Goal: Information Seeking & Learning: Learn about a topic

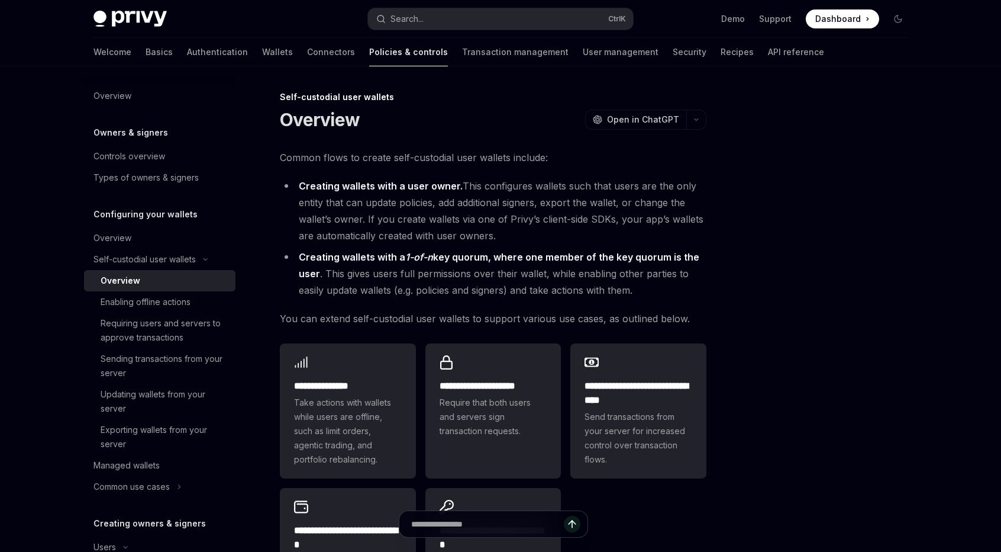
scroll to position [45, 0]
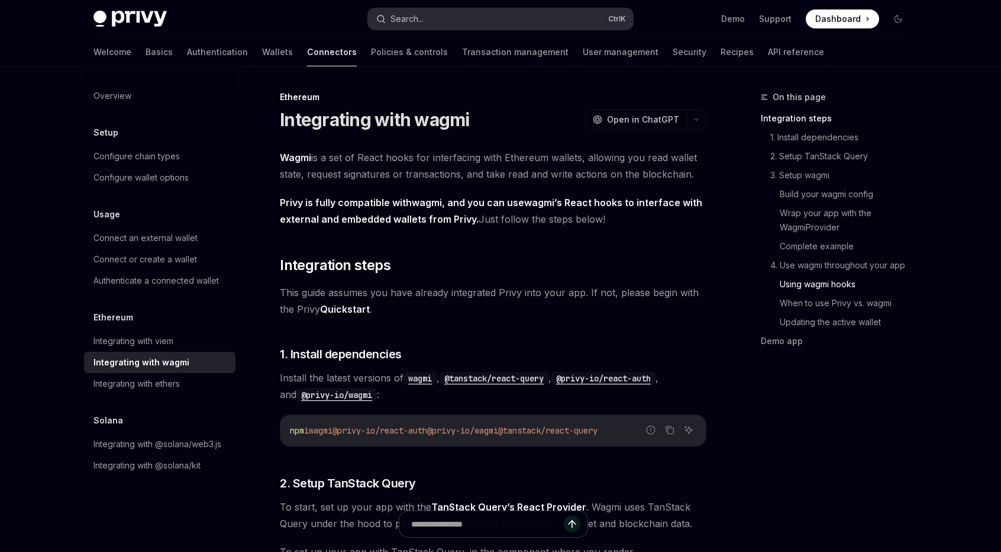
scroll to position [2961, 0]
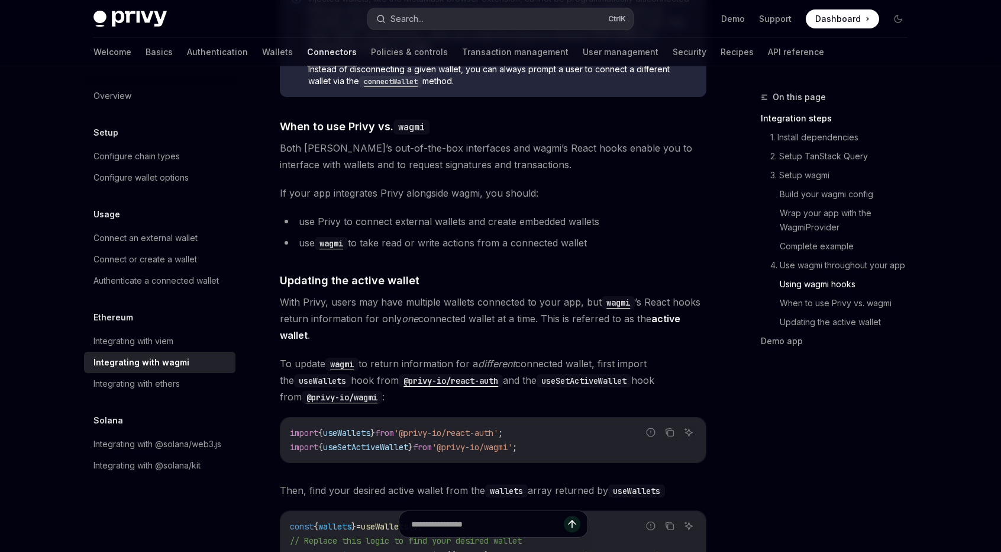
click at [452, 10] on button "Search... Ctrl K" at bounding box center [500, 18] width 265 height 21
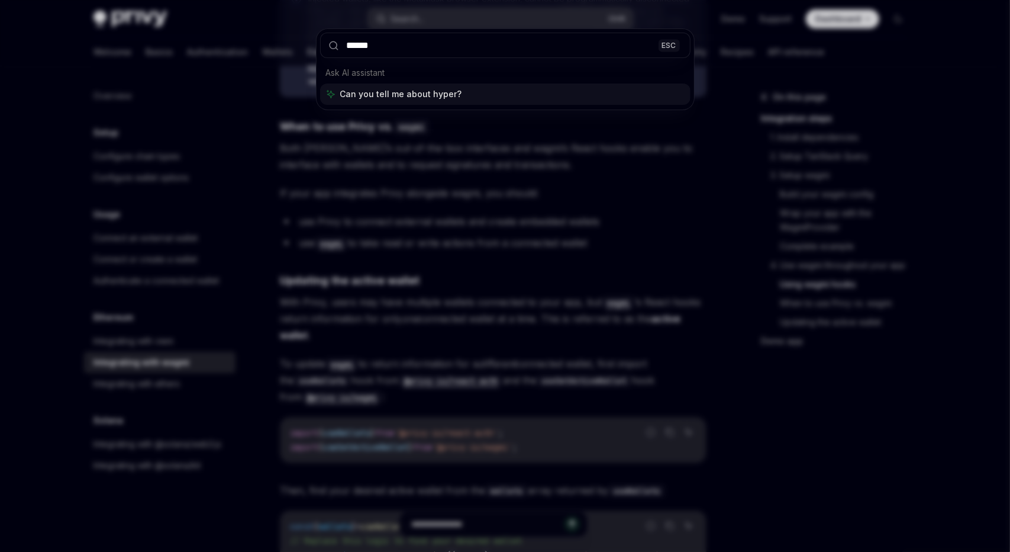
type input "*******"
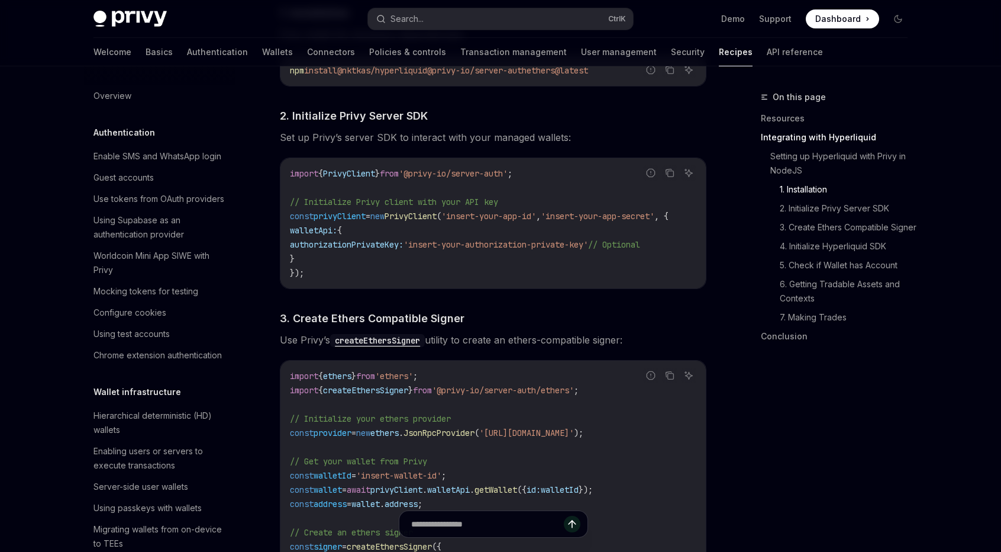
scroll to position [1168, 0]
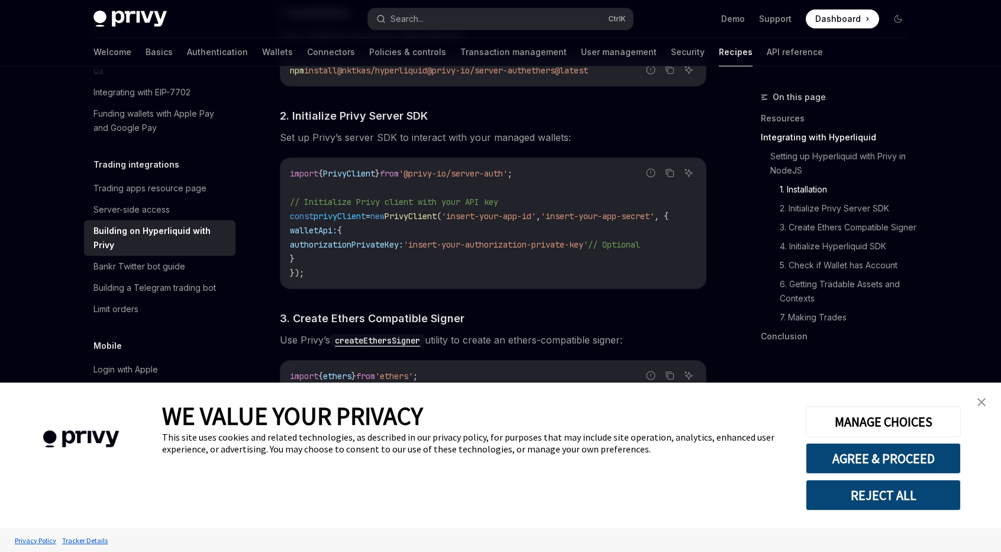
click at [323, 217] on code "import { PrivyClient } from '@privy-io/server-auth' ; // Initialize Privy clien…" at bounding box center [493, 223] width 407 height 114
click at [989, 398] on link "close banner" at bounding box center [982, 402] width 24 height 24
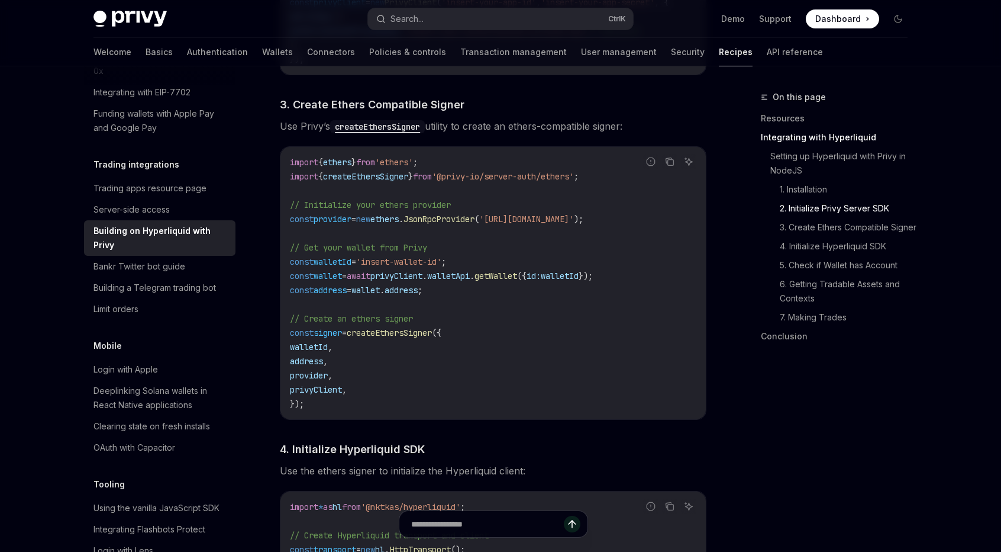
scroll to position [888, 0]
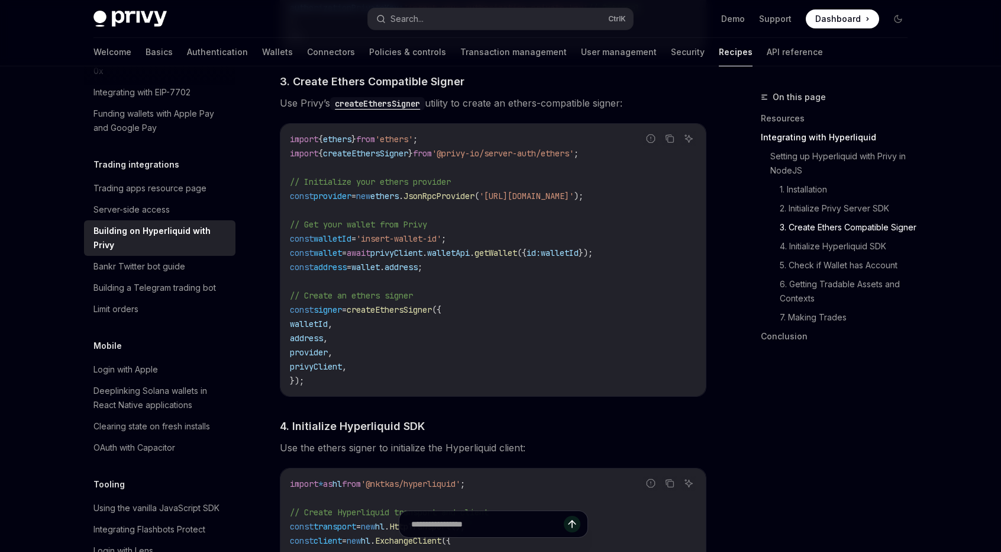
click at [299, 205] on code "import { ethers } from 'ethers' ; import { createEthersSigner } from '@privy-io…" at bounding box center [493, 260] width 407 height 256
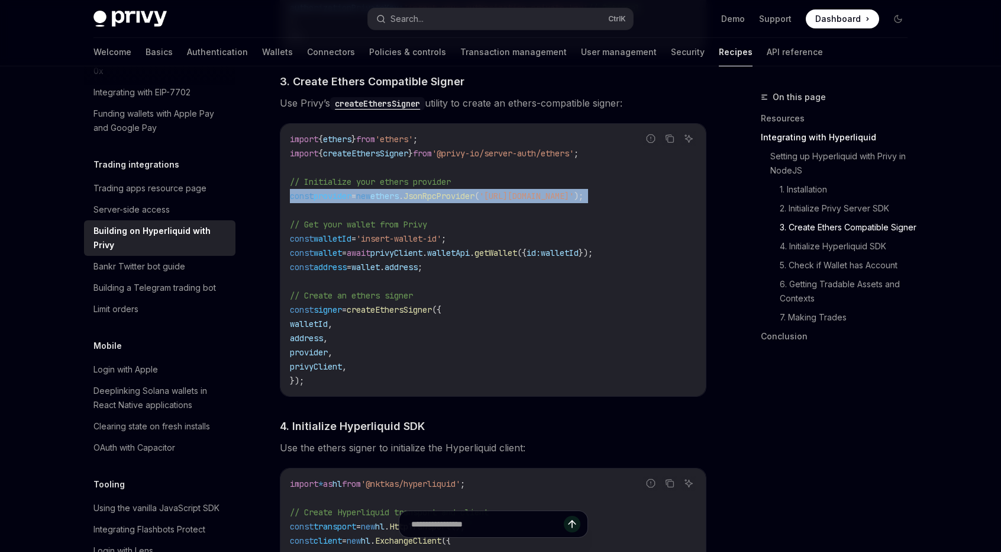
click at [299, 205] on code "import { ethers } from 'ethers' ; import { createEthersSigner } from '@privy-io…" at bounding box center [493, 260] width 407 height 256
copy code "const provider = new ethers . JsonRpcProvider ( 'https://base.llamarpc.com' );"
click at [389, 217] on code "import { ethers } from 'ethers' ; import { createEthersSigner } from '@privy-io…" at bounding box center [493, 260] width 407 height 256
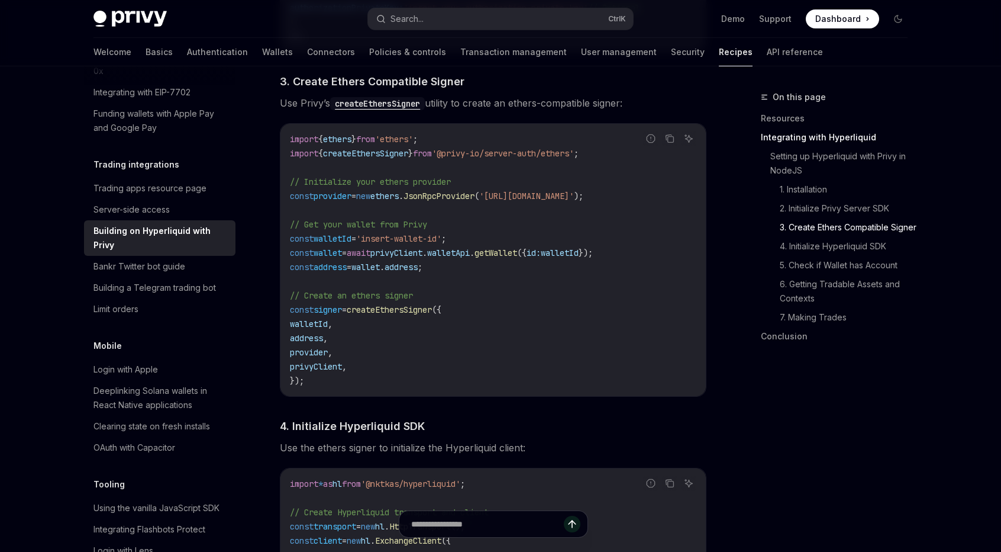
click at [370, 201] on span "new" at bounding box center [363, 196] width 14 height 11
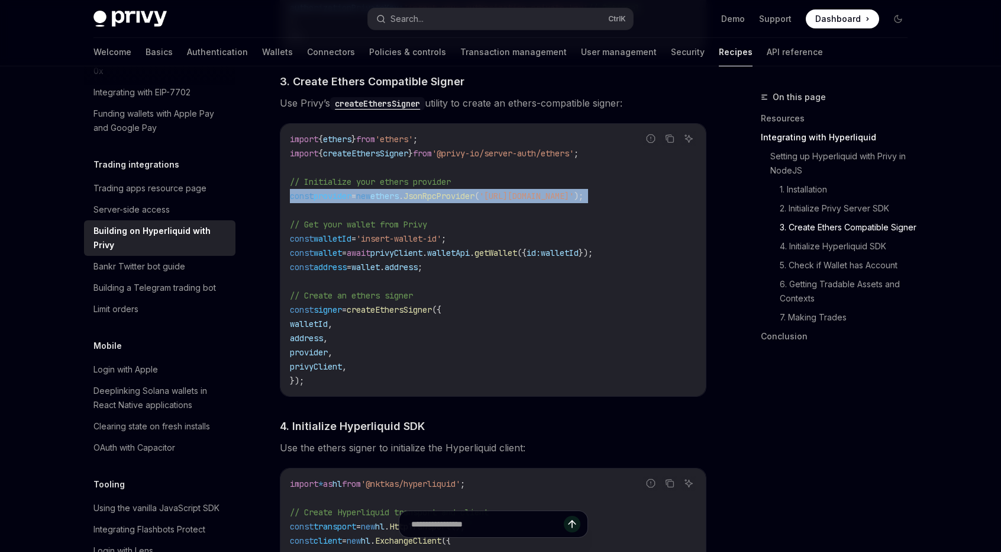
click at [370, 201] on span "new" at bounding box center [363, 196] width 14 height 11
copy code "const provider = new ethers . JsonRpcProvider ( 'https://base.llamarpc.com' );"
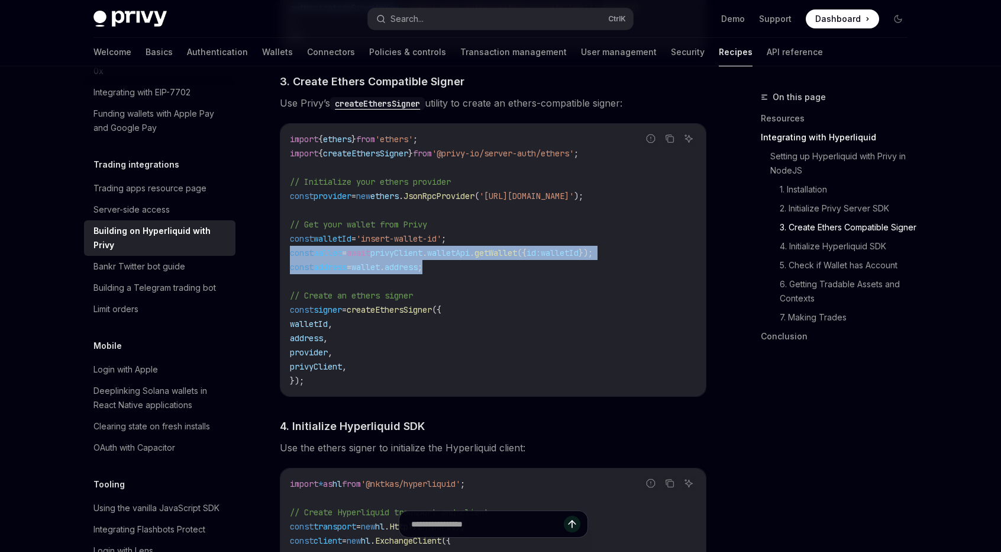
drag, startPoint x: 286, startPoint y: 252, endPoint x: 647, endPoint y: 269, distance: 361.4
click at [647, 269] on div "import { ethers } from 'ethers' ; import { createEthersSigner } from '@privy-io…" at bounding box center [494, 260] width 426 height 272
copy code "const wallet = await privyClient . walletApi . getWallet ({ id: walletId }); co…"
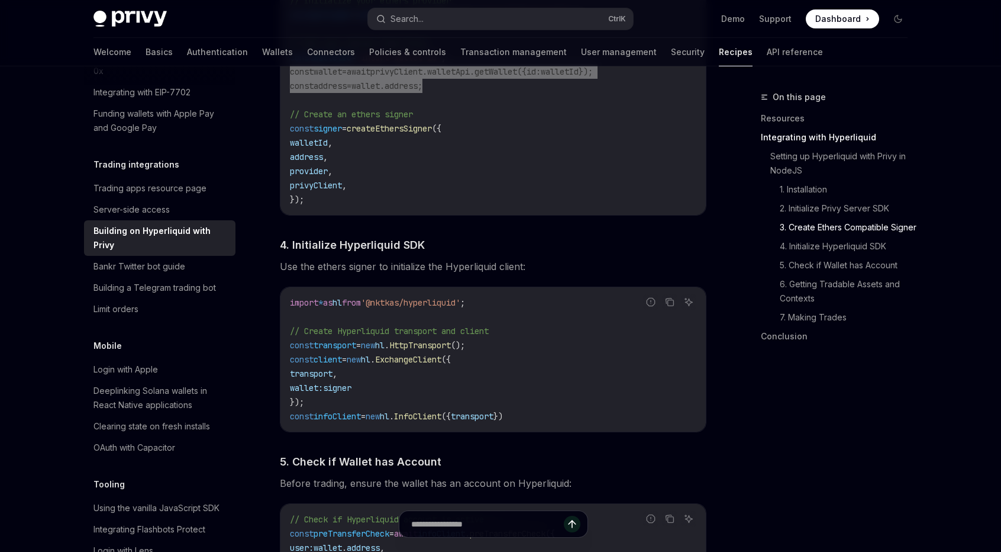
scroll to position [1065, 0]
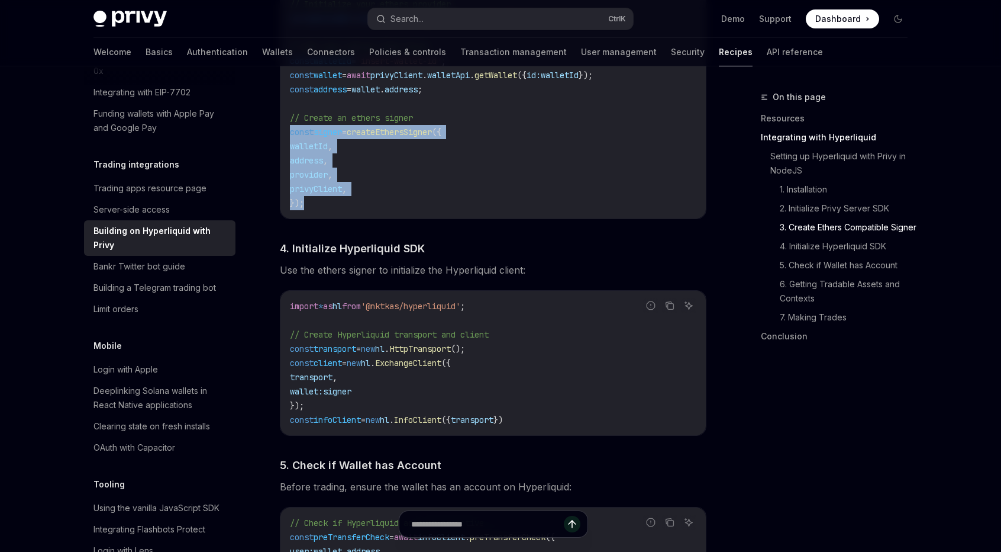
drag, startPoint x: 315, startPoint y: 194, endPoint x: 275, endPoint y: 139, distance: 68.2
click at [275, 139] on div "**********" at bounding box center [382, 449] width 653 height 2848
copy code "const signer = createEthersSigner ({ walletId , address , provider , privyClien…"
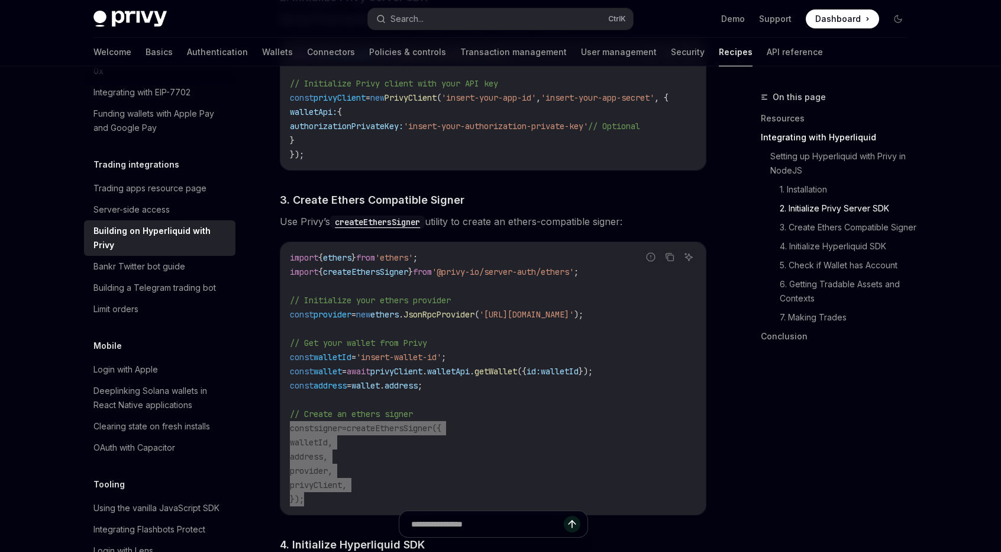
scroll to position [769, 0]
click at [395, 225] on code "createEthersSigner" at bounding box center [377, 221] width 95 height 13
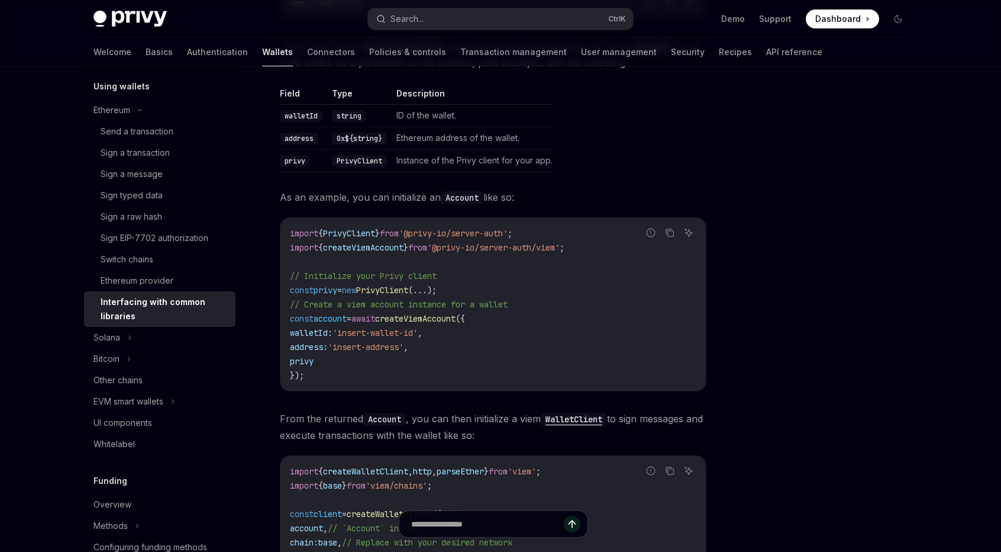
scroll to position [426, 0]
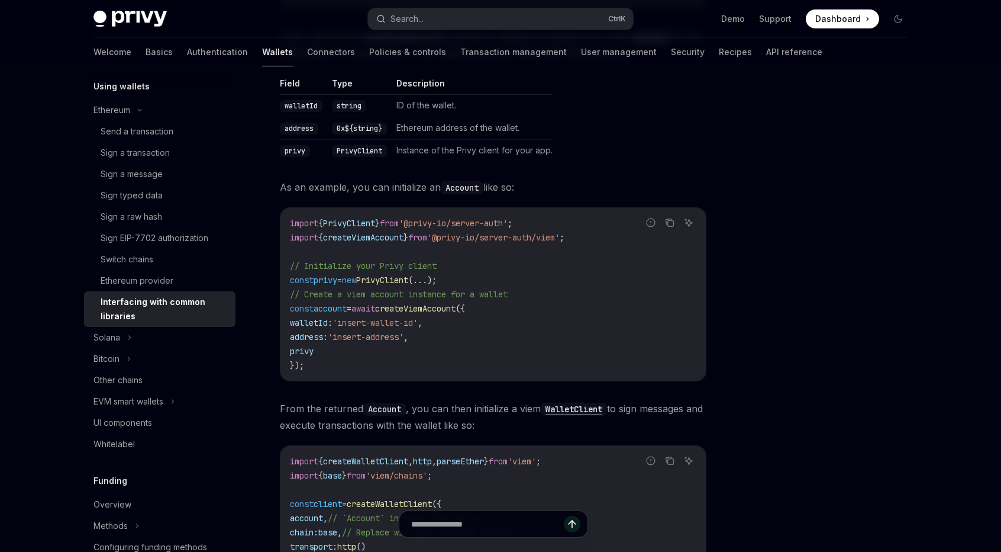
click at [378, 232] on span "createViemAccount" at bounding box center [363, 237] width 80 height 11
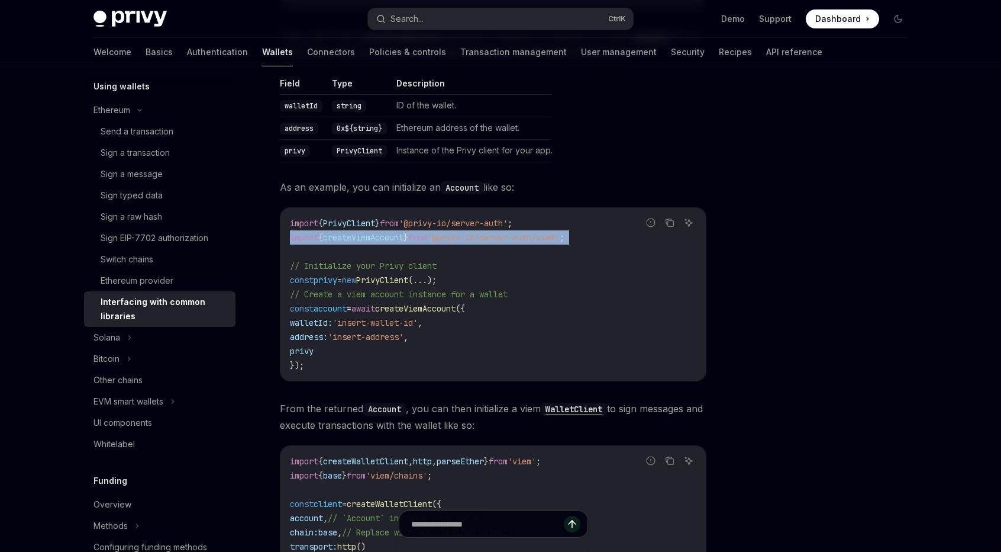
click at [378, 232] on span "createViemAccount" at bounding box center [363, 237] width 80 height 11
copy code "import { createViemAccount } from '@privy-io/server-auth/viem' ;"
click at [378, 232] on span "createViemAccount" at bounding box center [363, 237] width 80 height 11
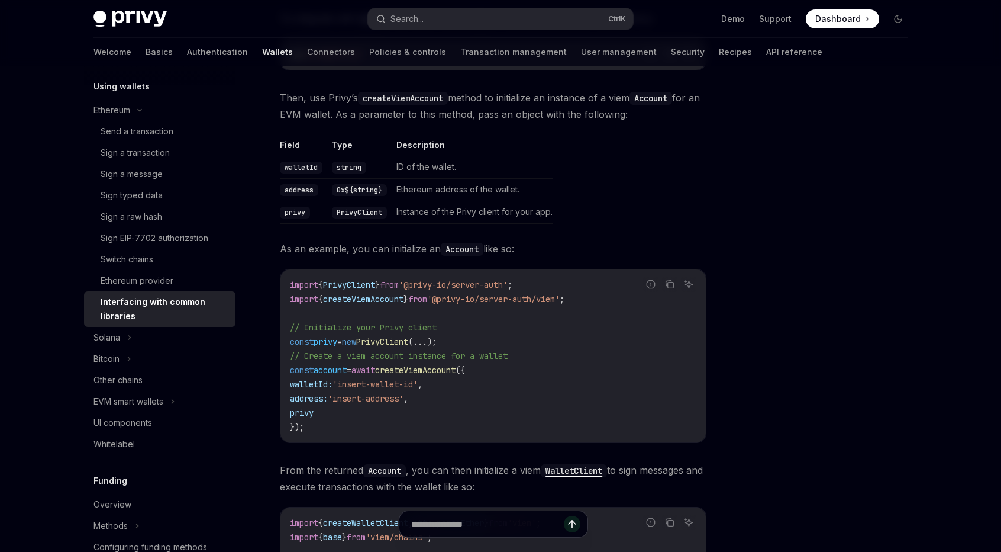
scroll to position [367, 0]
click at [548, 275] on code "import { PrivyClient } from '@privy-io/server-auth' ; import { createViemAccoun…" at bounding box center [493, 353] width 407 height 156
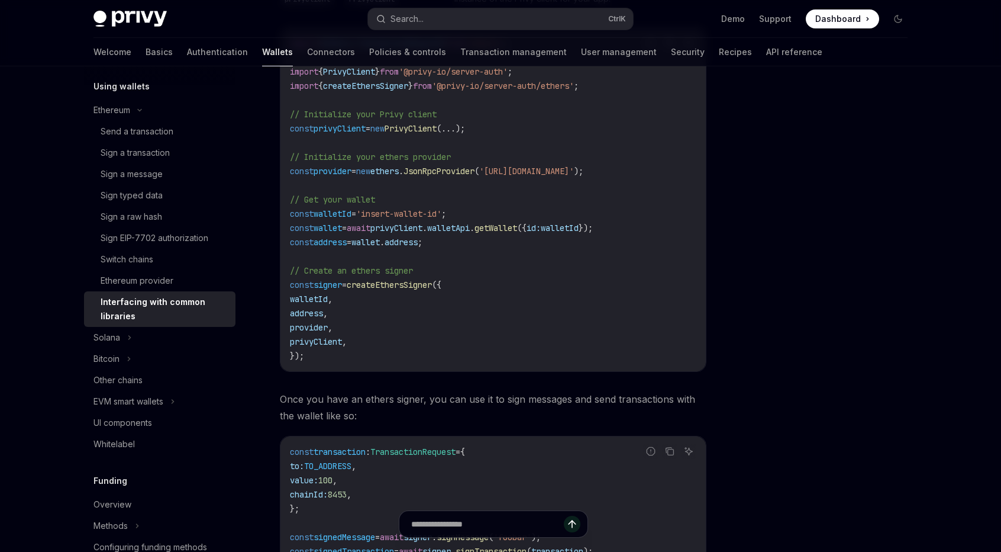
scroll to position [1629, 0]
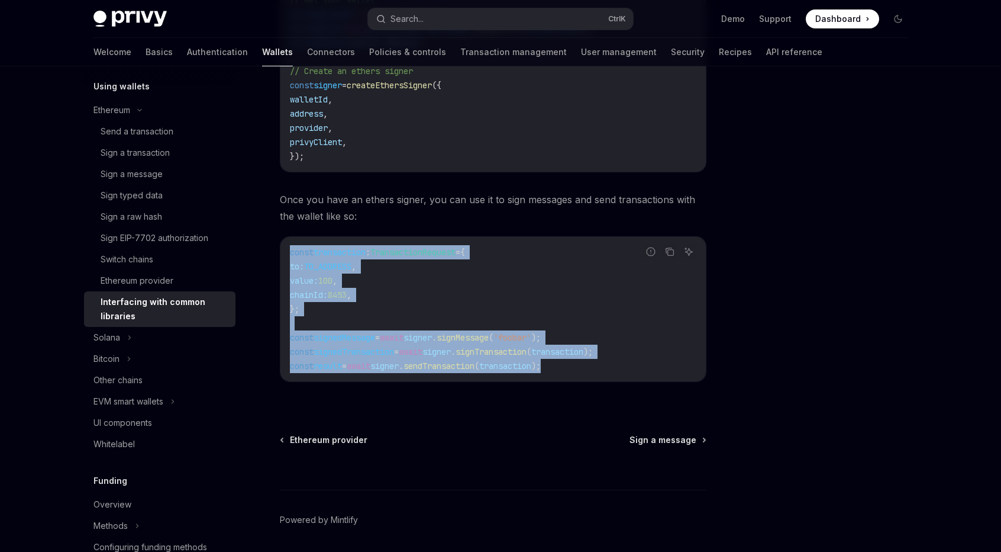
drag, startPoint x: 594, startPoint y: 325, endPoint x: 282, endPoint y: 210, distance: 332.9
click at [282, 237] on div "const transaction : TransactionRequest = { to: TO_ADDRESS , value: 100 , chainI…" at bounding box center [494, 309] width 426 height 144
click at [423, 245] on code "const transaction : TransactionRequest = { to: TO_ADDRESS , value: 100 , chainI…" at bounding box center [493, 309] width 407 height 128
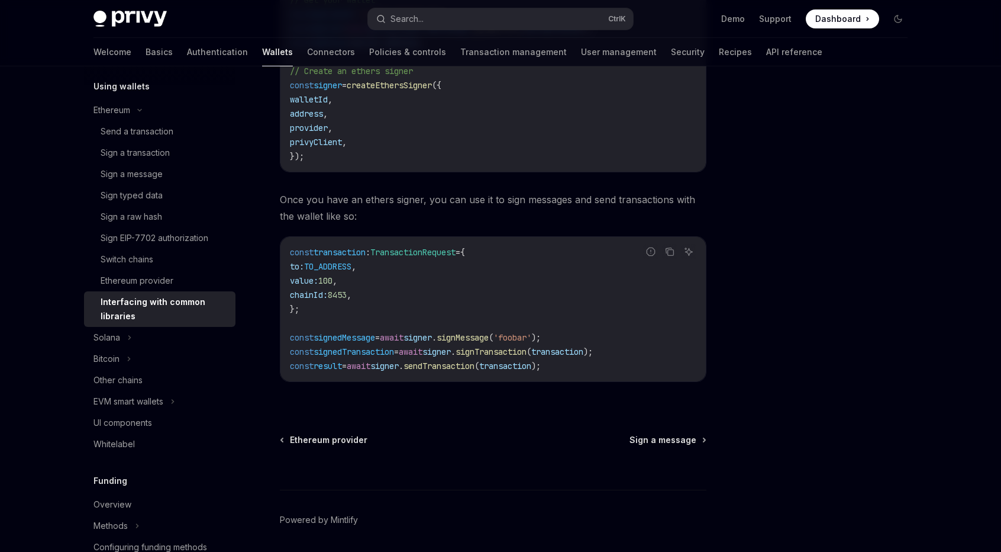
type textarea "*"
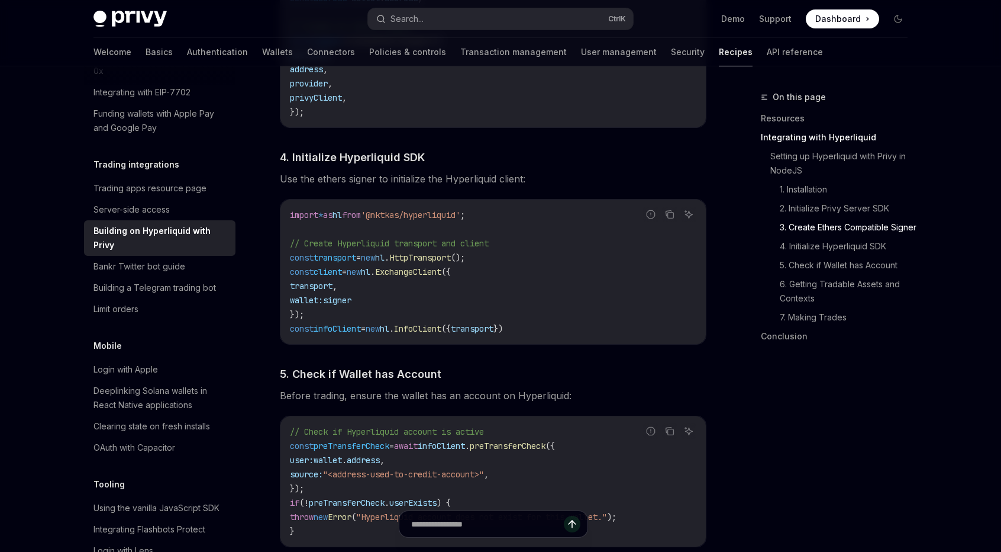
scroll to position [1184, 0]
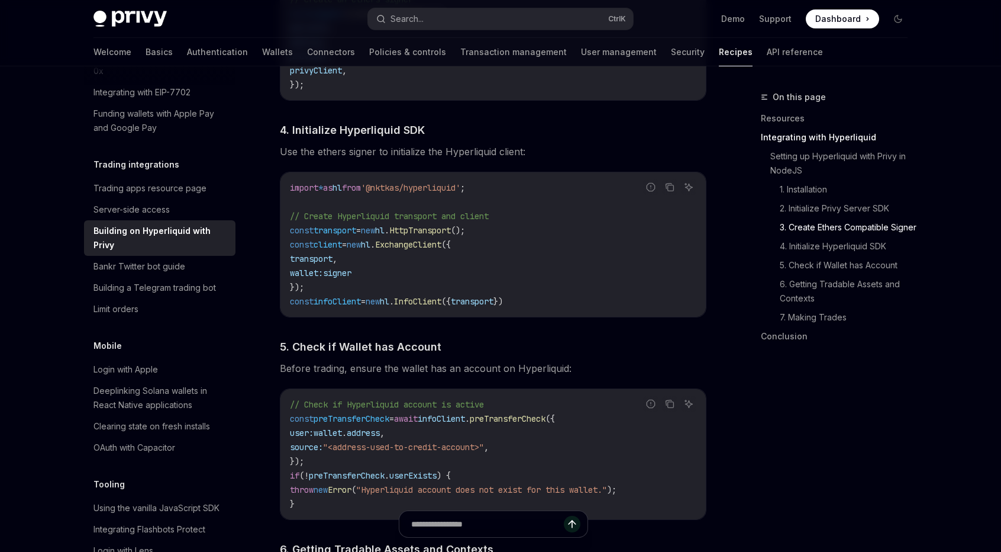
drag, startPoint x: 562, startPoint y: 306, endPoint x: 277, endPoint y: 235, distance: 293.4
click at [277, 235] on div "**********" at bounding box center [382, 330] width 653 height 2848
copy code "const transport = new hl . HttpTransport (); const client = new hl . ExchangeCl…"
click at [634, 314] on div "import * as hl from '@nktkas/hyperliquid' ; // Create Hyperliquid transport and…" at bounding box center [494, 244] width 426 height 144
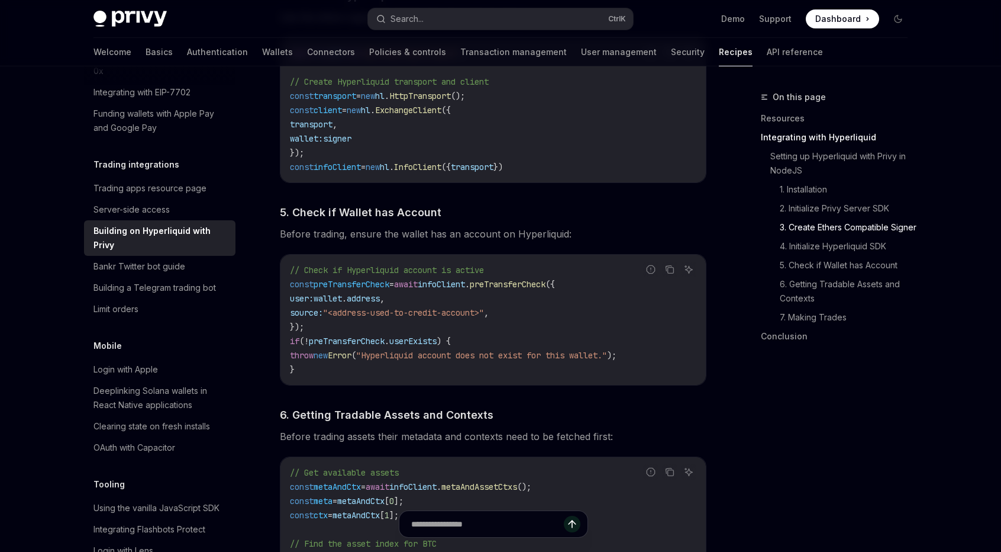
scroll to position [1361, 0]
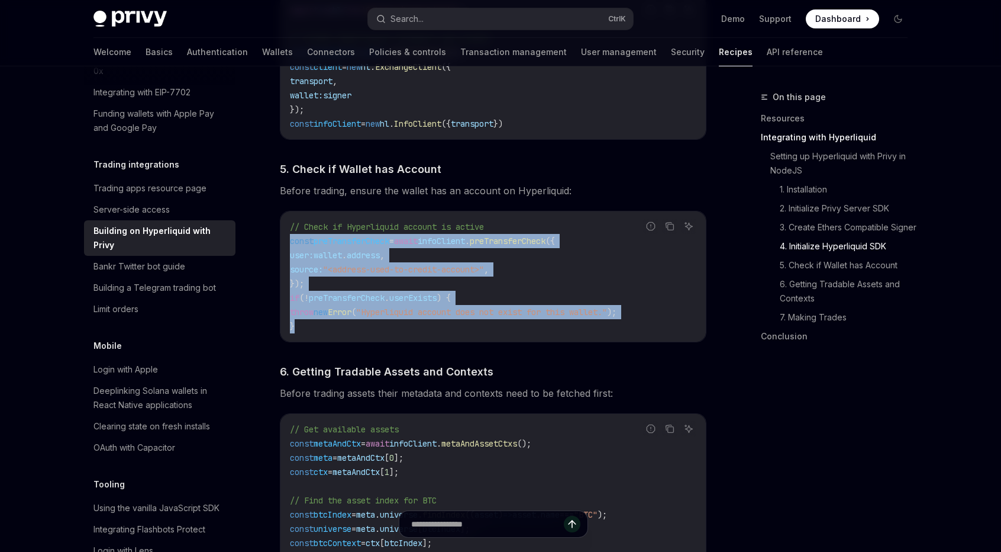
drag, startPoint x: 340, startPoint y: 331, endPoint x: 263, endPoint y: 247, distance: 114.0
click at [263, 247] on div "**********" at bounding box center [382, 153] width 653 height 2848
copy code "const preTransferCheck = await infoClient . preTransferCheck ({ user: wallet . …"
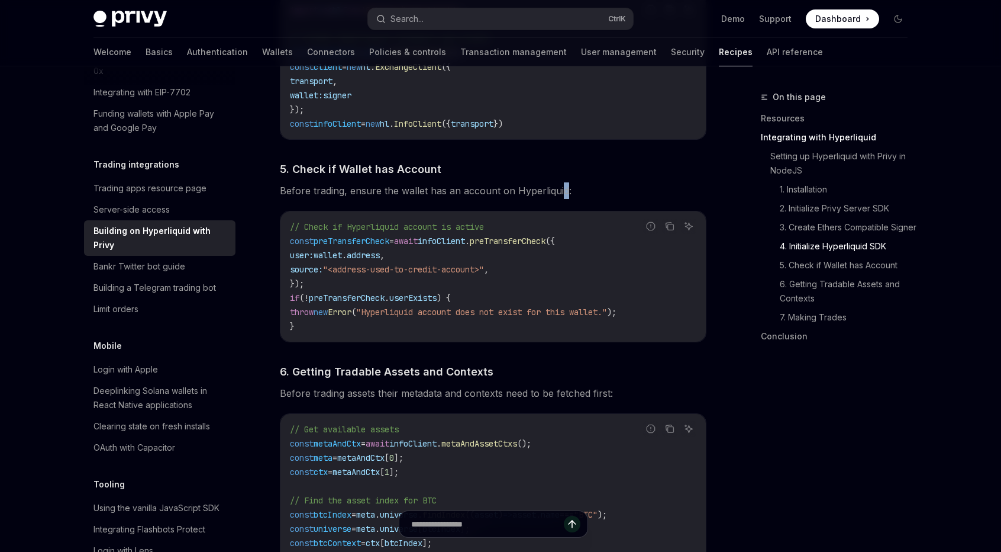
click at [561, 198] on span "Before trading, ensure the wallet has an account on Hyperliquid:" at bounding box center [493, 190] width 427 height 17
click at [631, 164] on h4 "​ 5. Check if Wallet has Account" at bounding box center [493, 169] width 427 height 16
click at [468, 10] on button "Search... Ctrl K" at bounding box center [500, 18] width 265 height 21
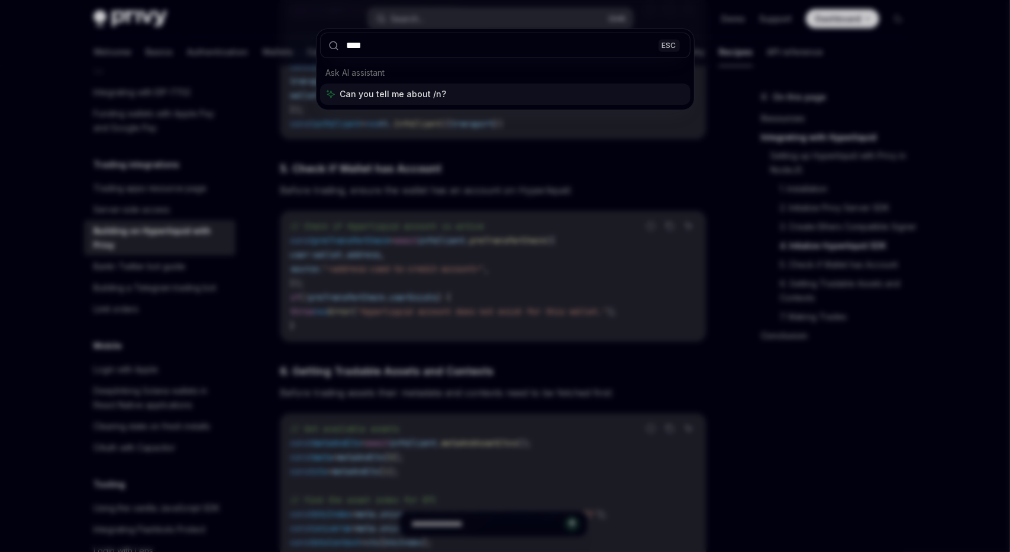
type input "*****"
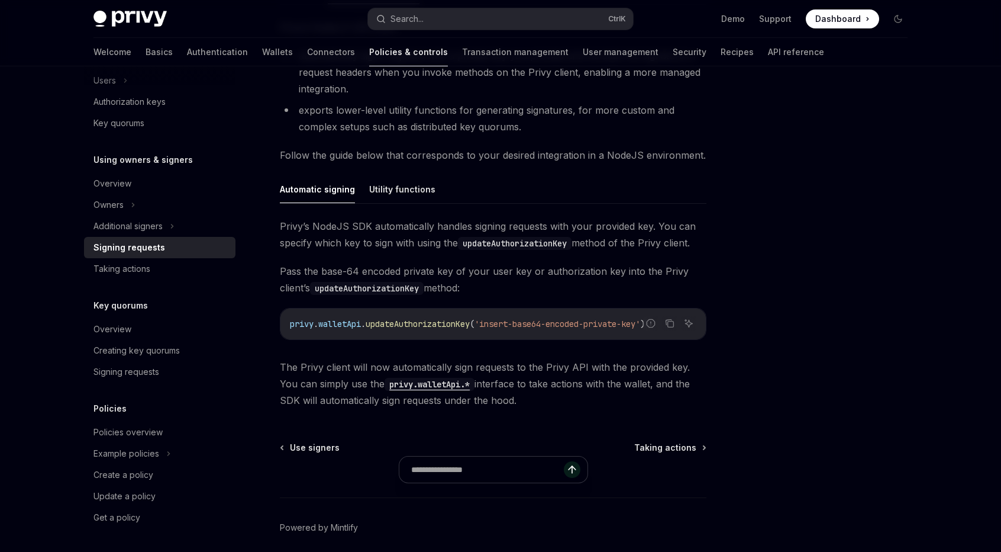
scroll to position [296, 0]
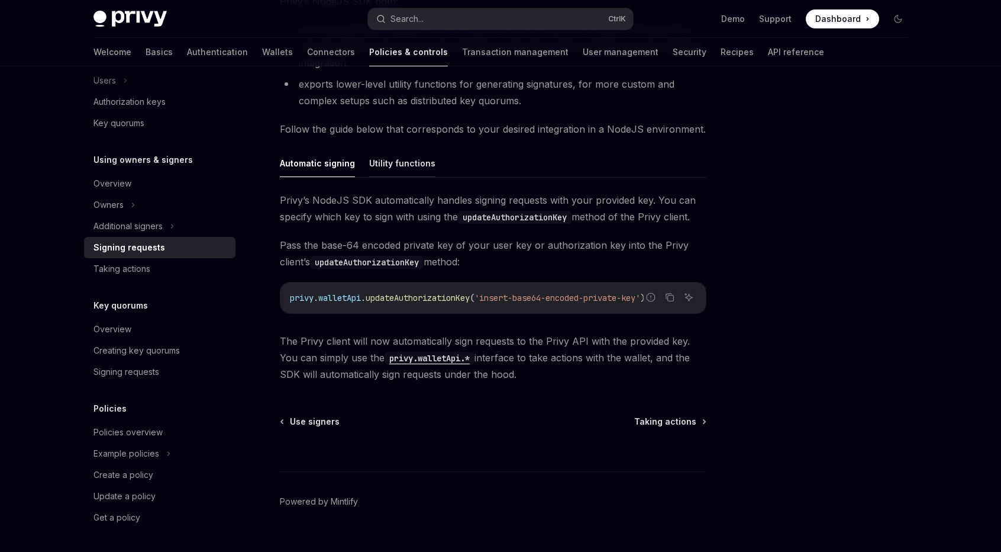
click at [397, 159] on button "Utility functions" at bounding box center [402, 163] width 66 height 28
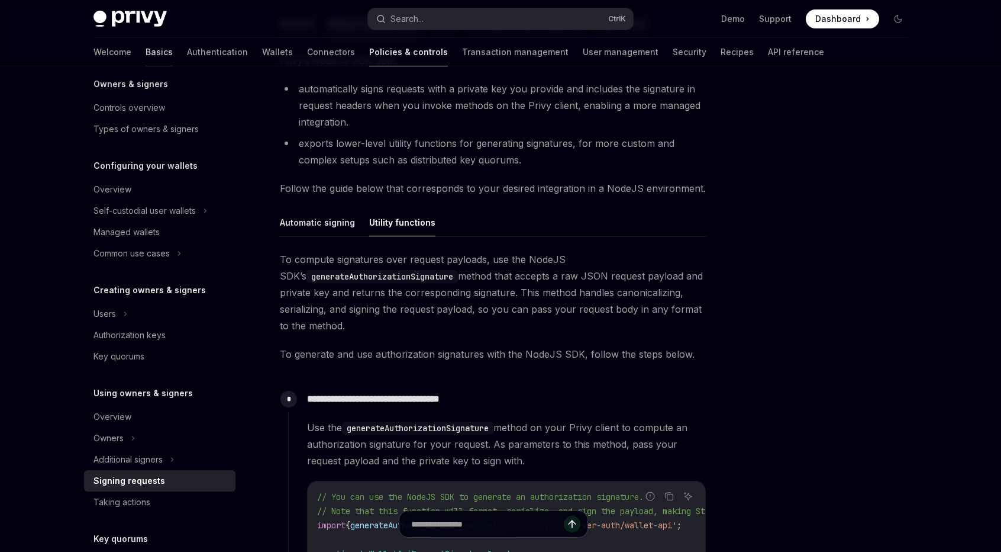
scroll to position [45, 0]
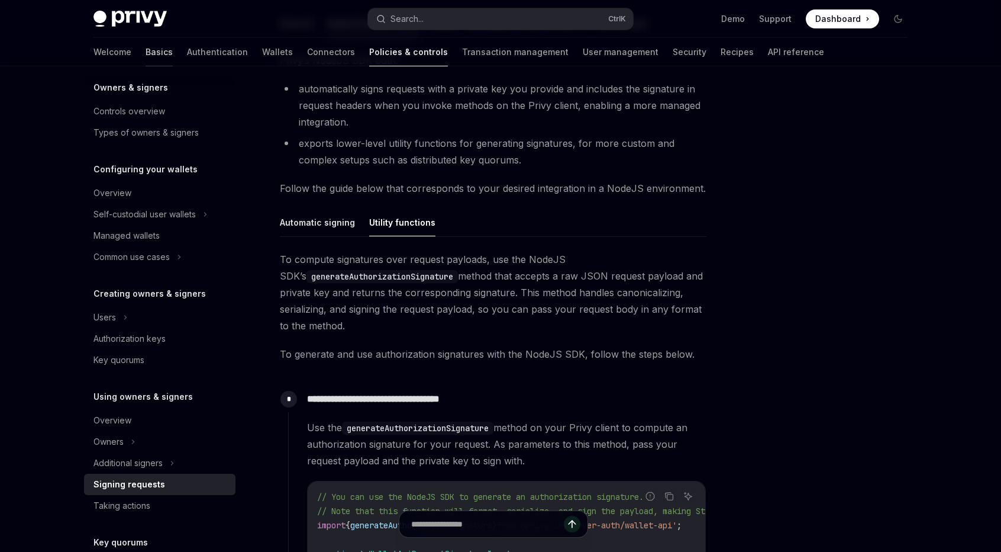
click at [146, 40] on link "Basics" at bounding box center [159, 52] width 27 height 28
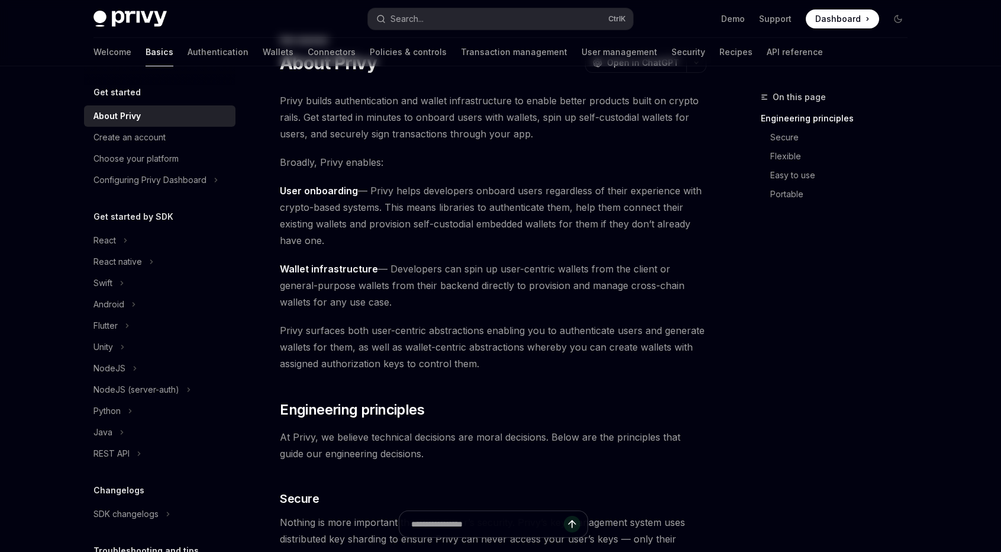
scroll to position [59, 0]
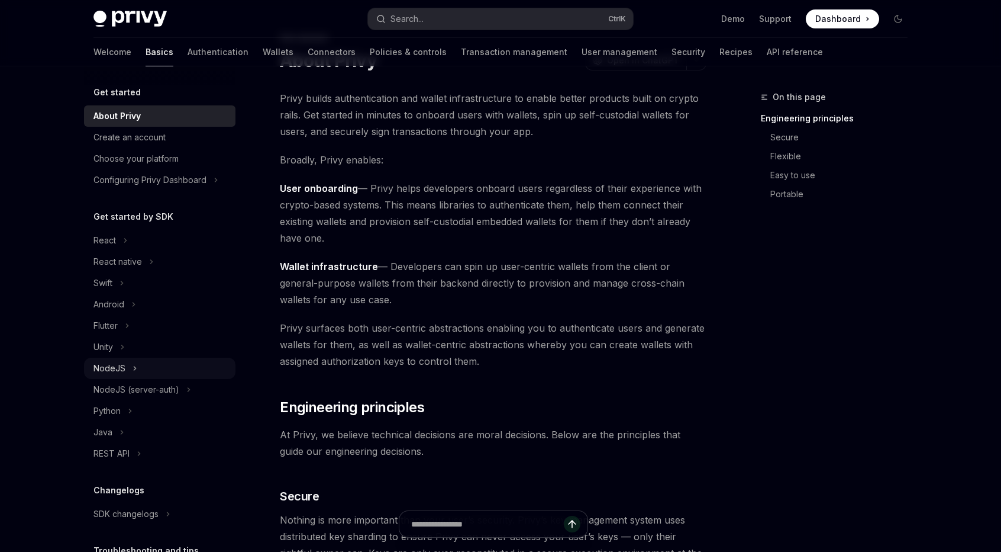
click at [173, 369] on div "NodeJS" at bounding box center [160, 367] width 152 height 21
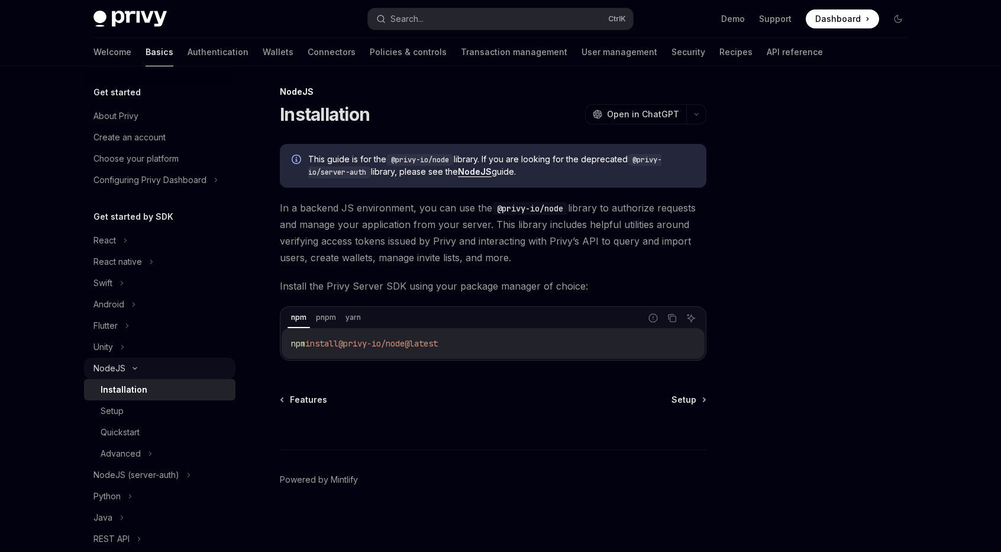
scroll to position [4, 0]
click at [208, 404] on div "Setup" at bounding box center [165, 411] width 128 height 14
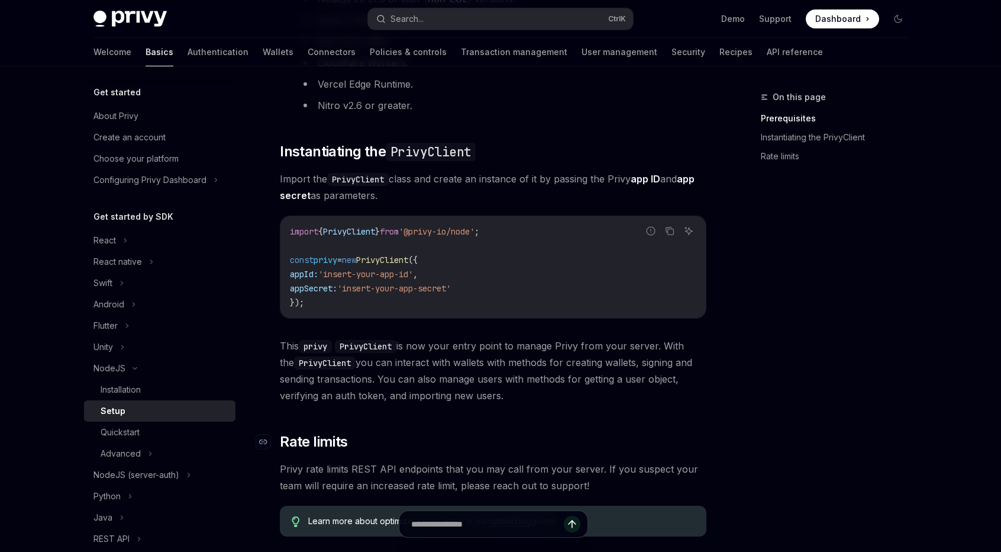
scroll to position [359, 0]
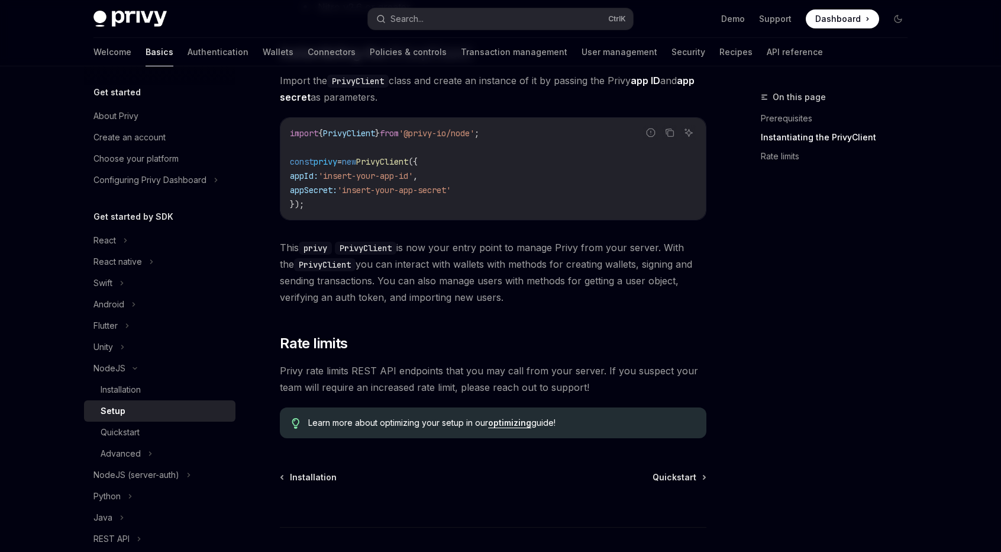
click at [470, 126] on code "import { PrivyClient } from '@privy-io/node' ; const privy = new PrivyClient ({…" at bounding box center [493, 168] width 407 height 85
copy code "import { PrivyClient } from '@privy-io/node' ;"
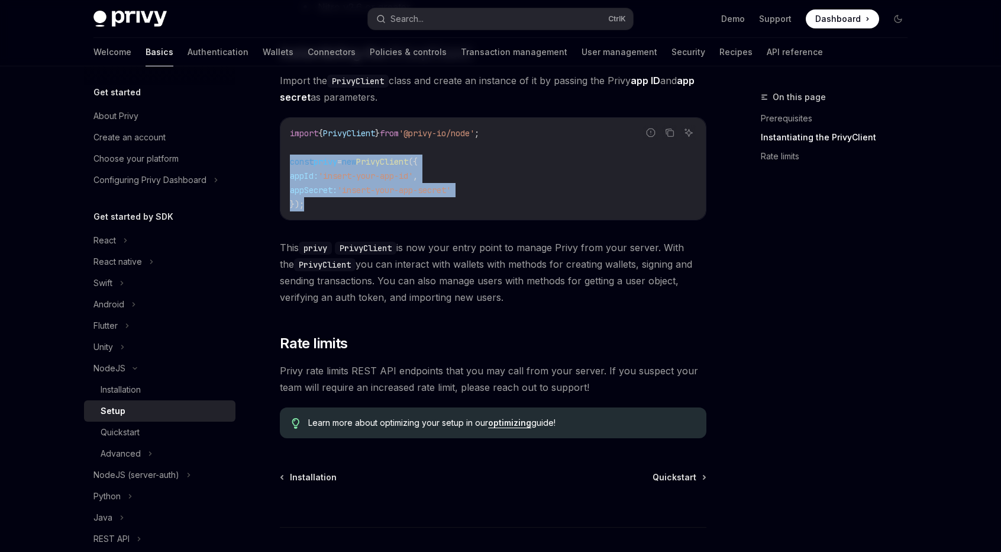
drag, startPoint x: 335, startPoint y: 206, endPoint x: 276, endPoint y: 162, distance: 73.5
click at [276, 162] on div "NodeJS Setup OpenAI Open in ChatGPT OpenAI Open in ChatGPT ​ Prerequisites Befo…" at bounding box center [382, 180] width 653 height 898
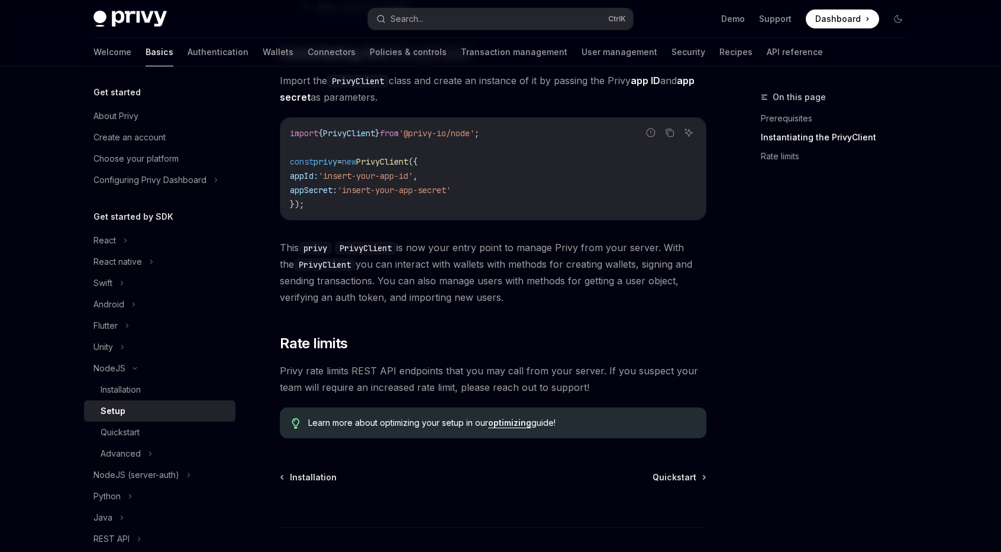
click at [452, 107] on div "​ Prerequisites Before you begin: Get your Privy app ID and app secret from the…" at bounding box center [493, 114] width 427 height 647
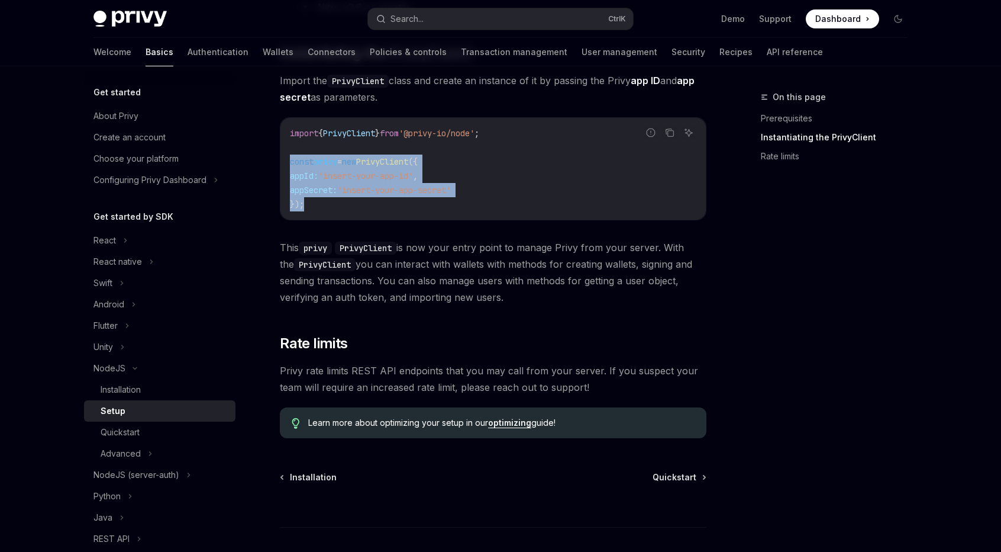
drag, startPoint x: 321, startPoint y: 202, endPoint x: 295, endPoint y: 17, distance: 186.5
click at [274, 158] on div "NodeJS Setup OpenAI Open in ChatGPT OpenAI Open in ChatGPT ​ Prerequisites Befo…" at bounding box center [382, 180] width 653 height 898
copy code "const privy = new PrivyClient ({ appId: 'insert-your-app-id' , appSecret: 'inse…"
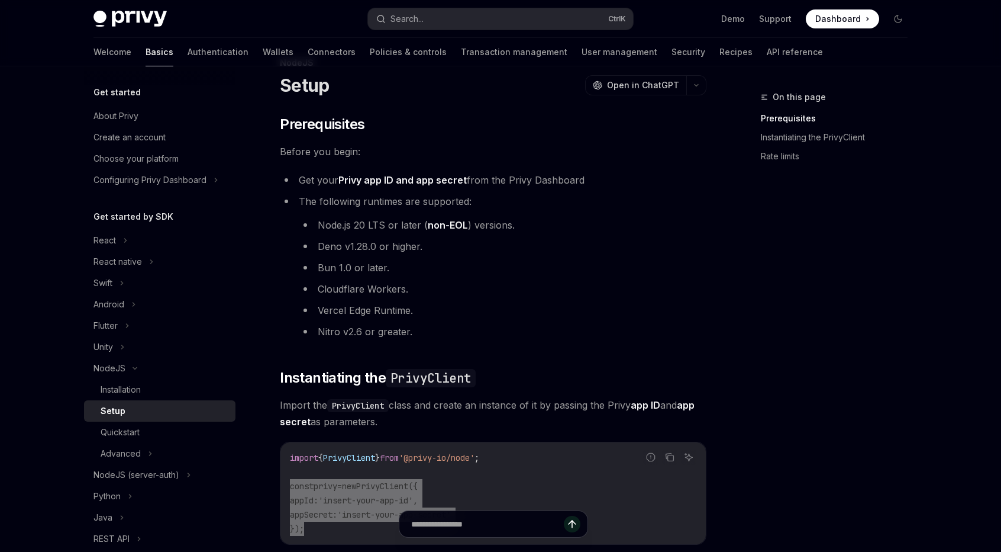
scroll to position [0, 0]
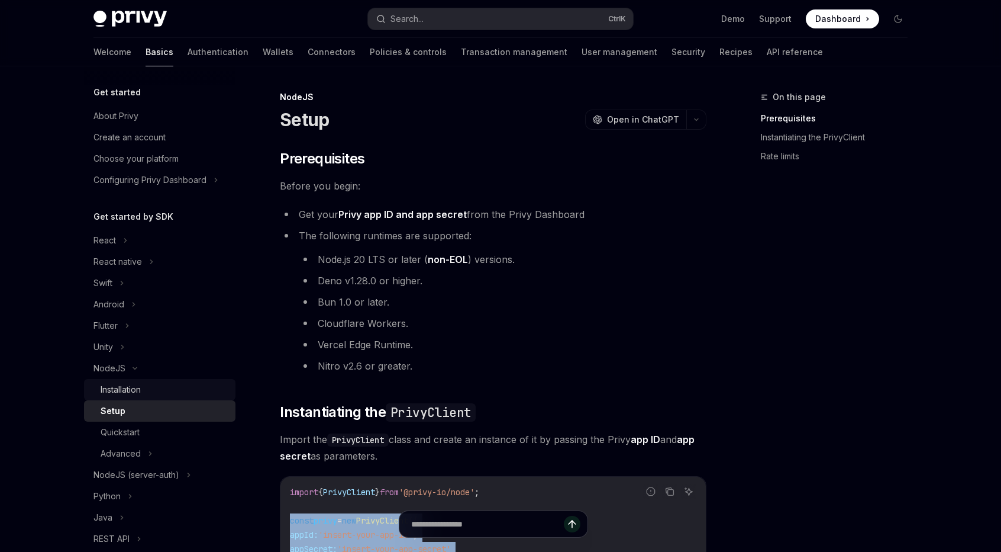
click at [172, 386] on div "Installation" at bounding box center [165, 389] width 128 height 14
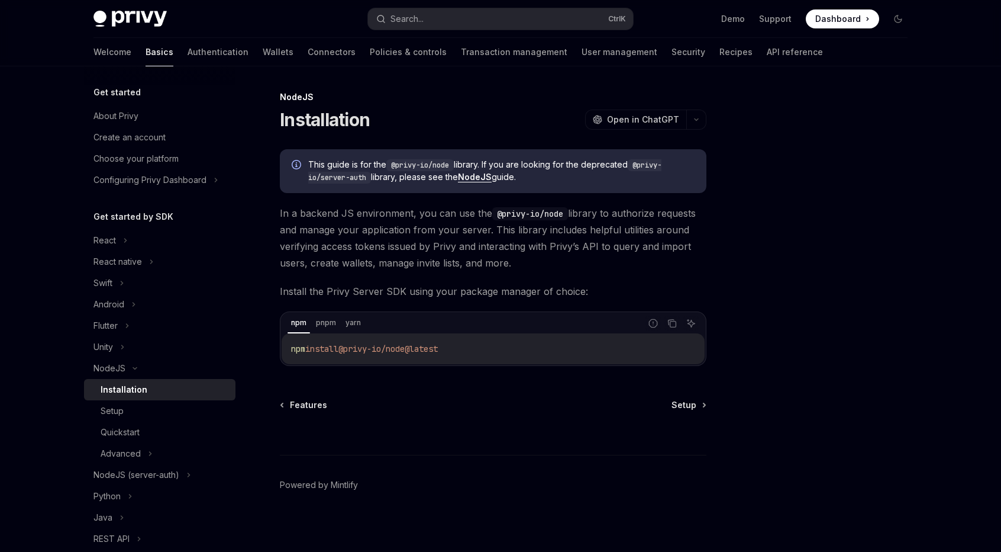
click at [373, 346] on span "@privy-io/node@latest" at bounding box center [388, 348] width 99 height 11
copy div "npm install @privy-io/node@latest"
click at [414, 352] on span "@privy-io/node@latest" at bounding box center [388, 348] width 99 height 11
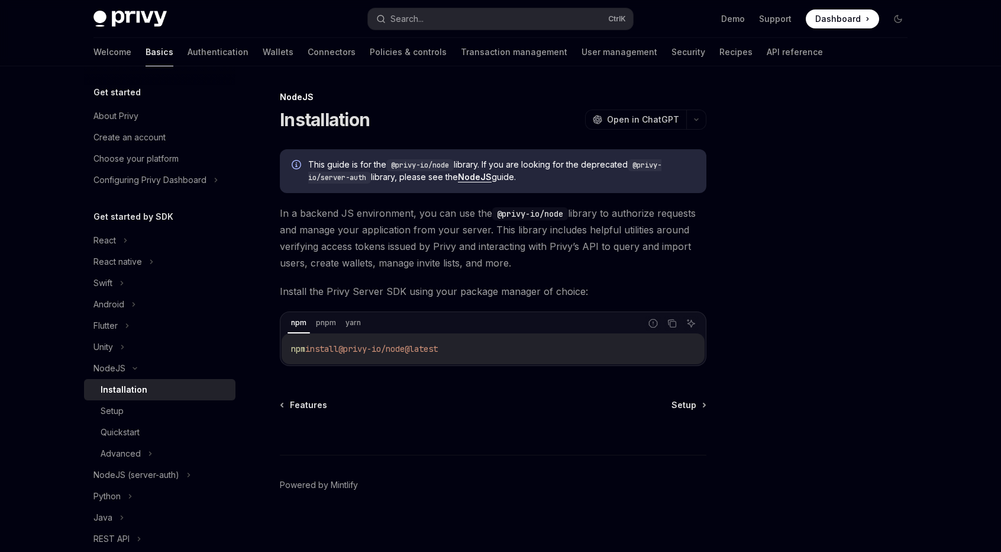
click at [409, 253] on span "In a backend JS environment, you can use the @privy-io/node library to authoriz…" at bounding box center [493, 238] width 427 height 66
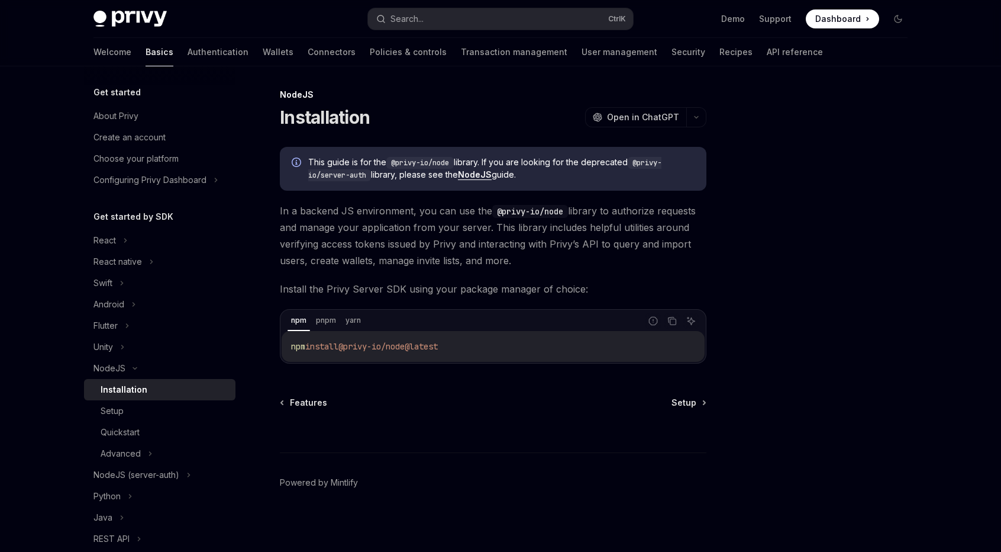
scroll to position [4, 0]
click at [173, 411] on div "Setup" at bounding box center [165, 411] width 128 height 14
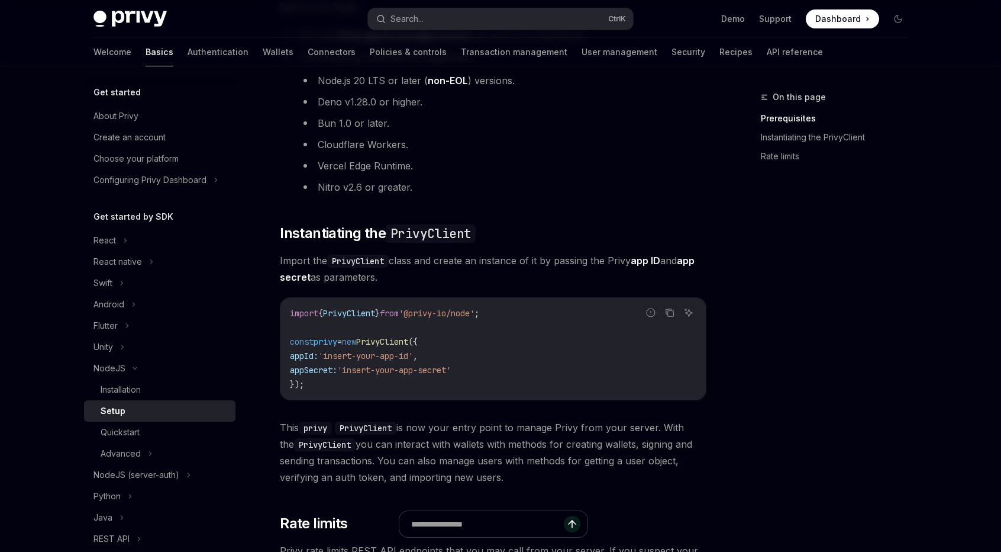
scroll to position [240, 0]
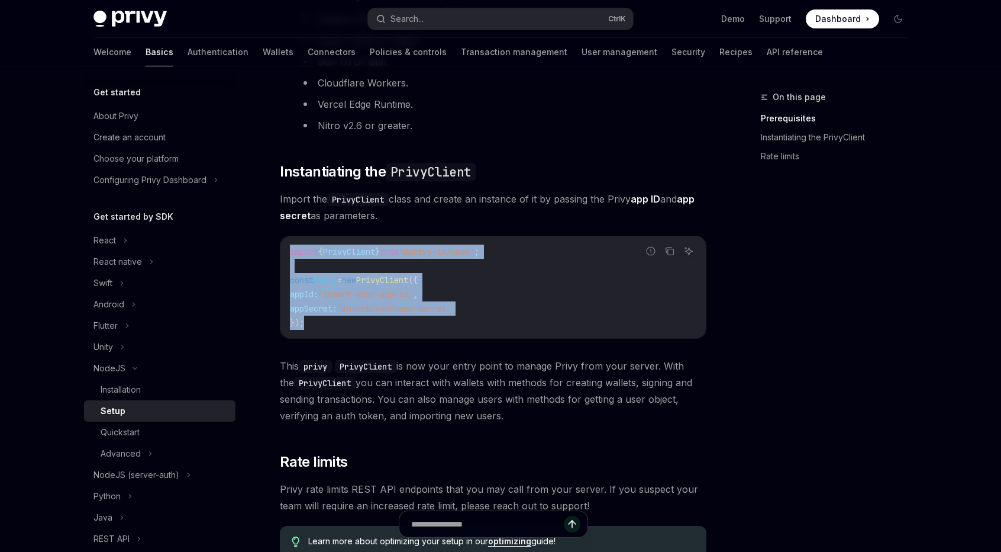
drag, startPoint x: 364, startPoint y: 323, endPoint x: 285, endPoint y: 254, distance: 104.9
click at [285, 254] on div "import { PrivyClient } from '@privy-io/node' ; const privy = new PrivyClient ({…" at bounding box center [494, 287] width 426 height 102
click at [327, 307] on span "appSecret:" at bounding box center [313, 308] width 47 height 11
click at [327, 323] on code "import { PrivyClient } from '@privy-io/node' ; const privy = new PrivyClient ({…" at bounding box center [493, 286] width 407 height 85
drag, startPoint x: 339, startPoint y: 323, endPoint x: 286, endPoint y: 282, distance: 66.5
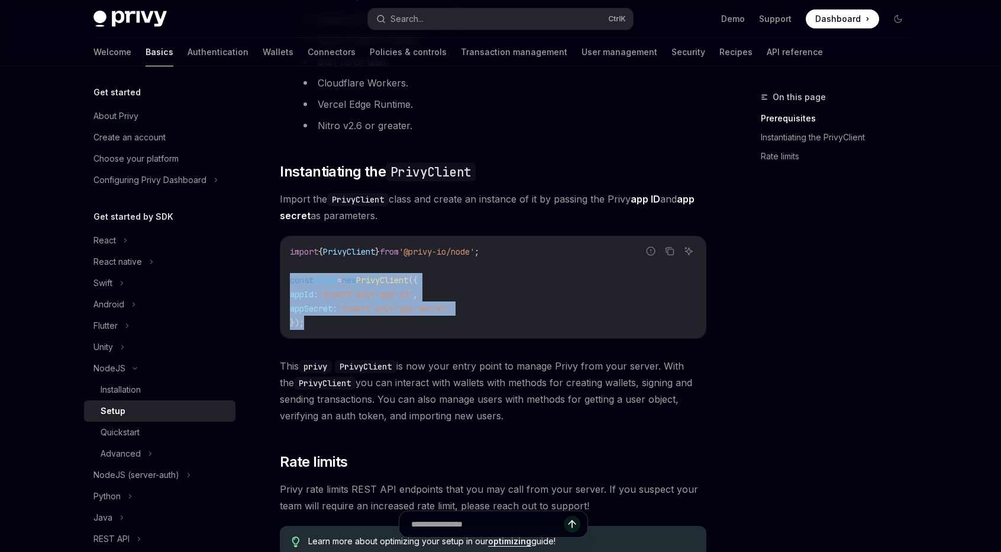
click at [286, 282] on div "import { PrivyClient } from '@privy-io/node' ; const privy = new PrivyClient ({…" at bounding box center [494, 287] width 426 height 102
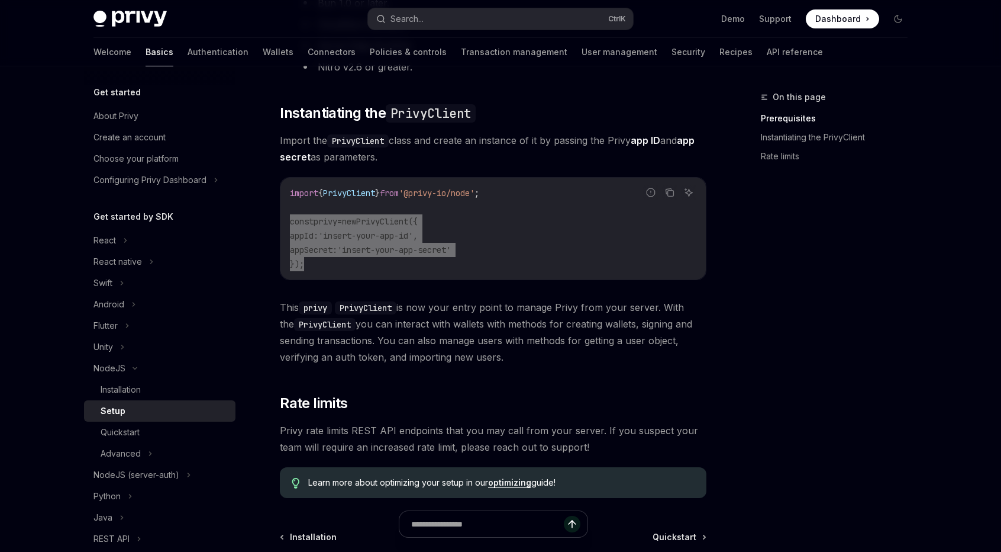
scroll to position [435, 0]
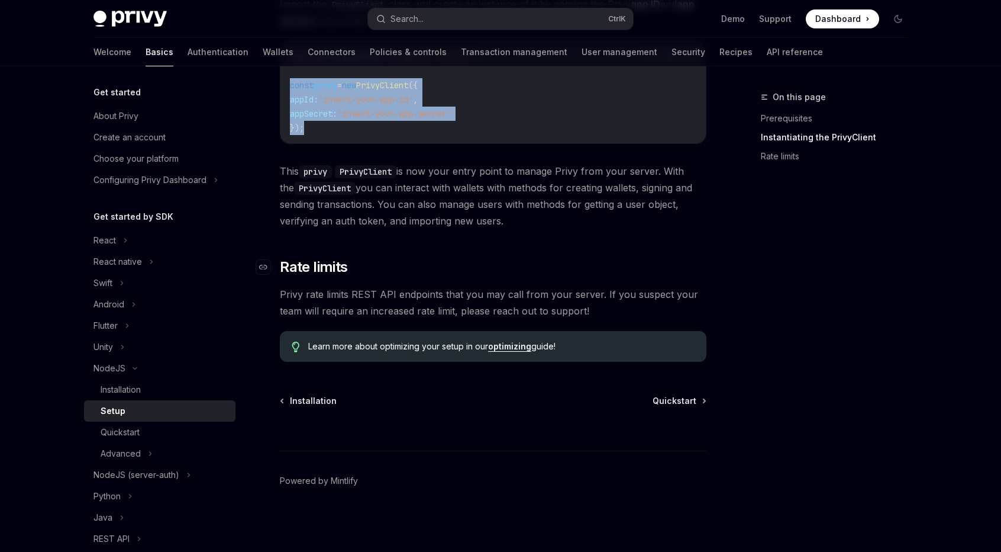
click at [501, 258] on h2 "​ Rate limits" at bounding box center [493, 266] width 427 height 19
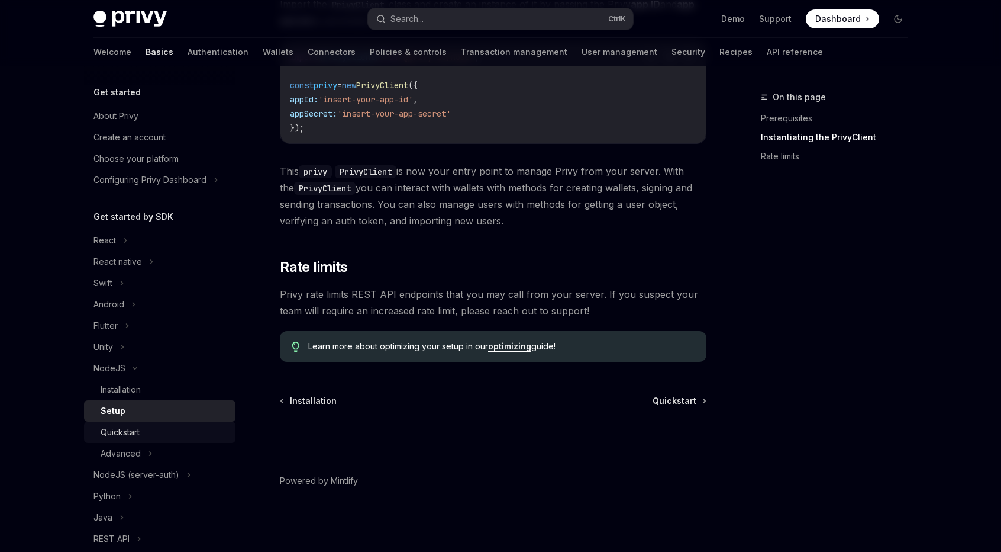
click at [147, 431] on div "Quickstart" at bounding box center [165, 432] width 128 height 14
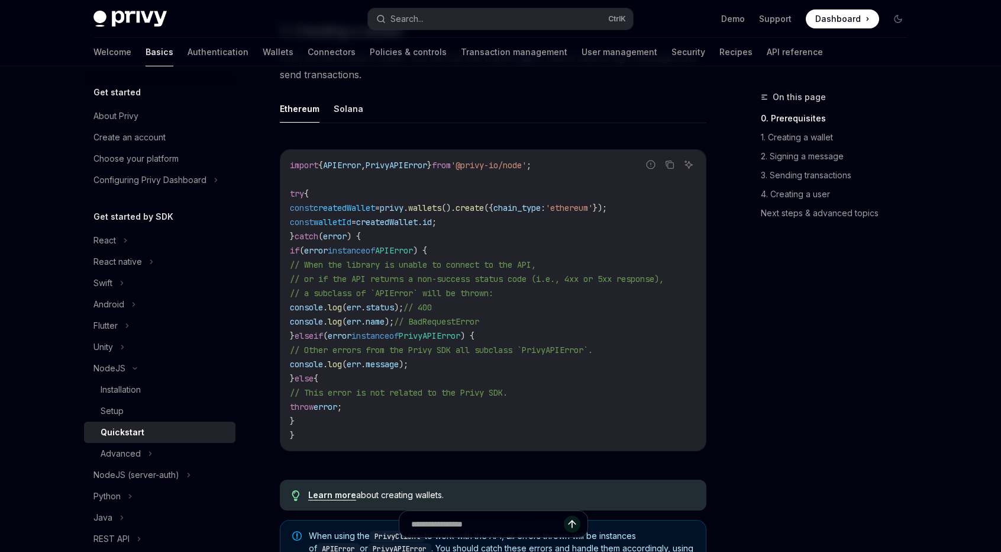
scroll to position [355, 0]
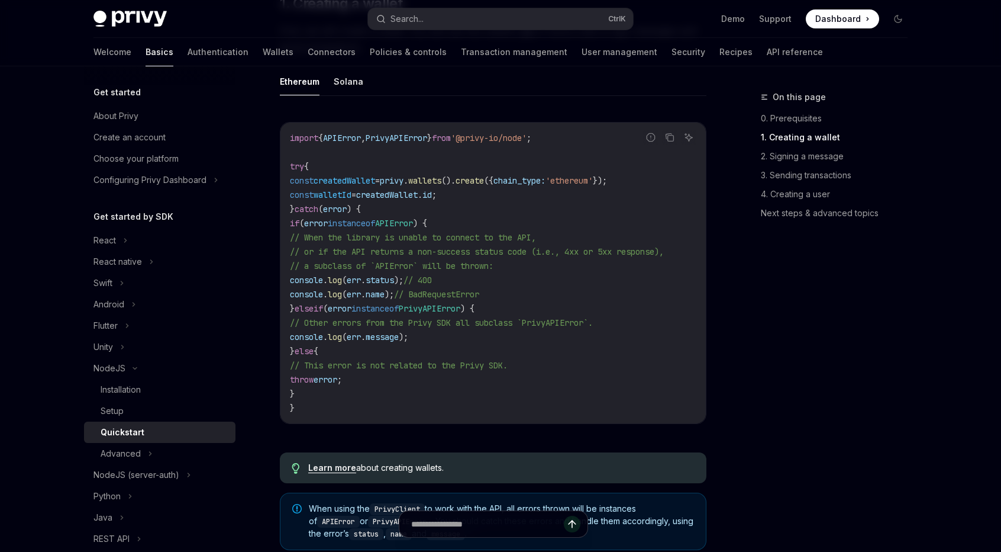
click at [369, 182] on span "createdWallet" at bounding box center [345, 180] width 62 height 11
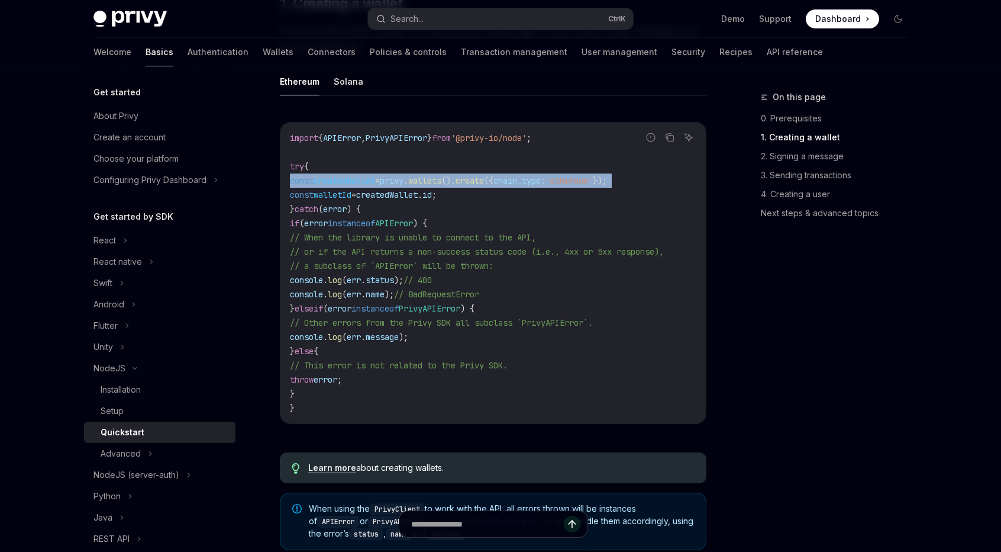
click at [369, 182] on span "createdWallet" at bounding box center [345, 180] width 62 height 11
click at [480, 185] on code "import { APIError , PrivyAPIError } from '@privy-io/node' ; try { const created…" at bounding box center [493, 273] width 407 height 284
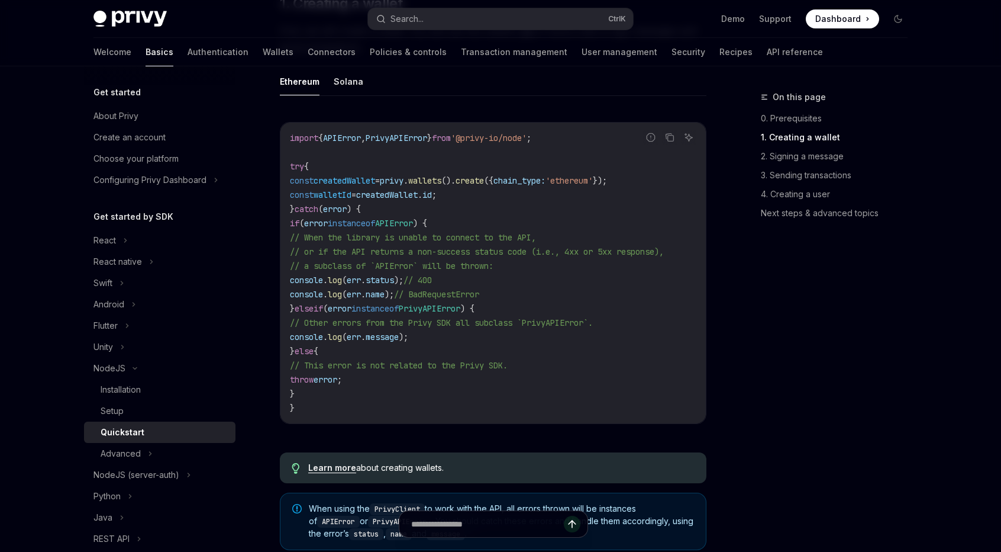
click at [456, 183] on span "()." at bounding box center [448, 180] width 14 height 11
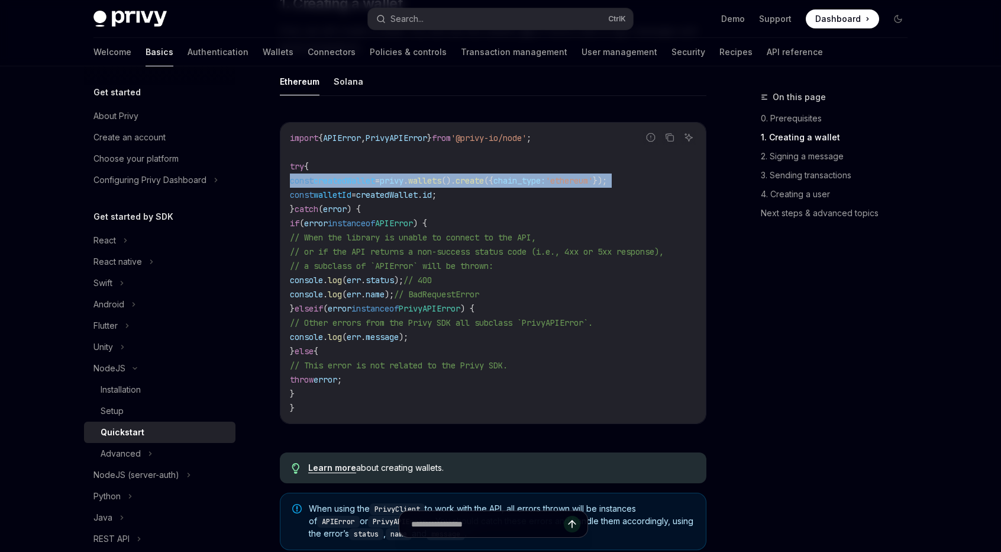
click at [456, 183] on span "()." at bounding box center [448, 180] width 14 height 11
click at [394, 186] on code "import { APIError , PrivyAPIError } from '@privy-io/node' ; try { const created…" at bounding box center [493, 273] width 407 height 284
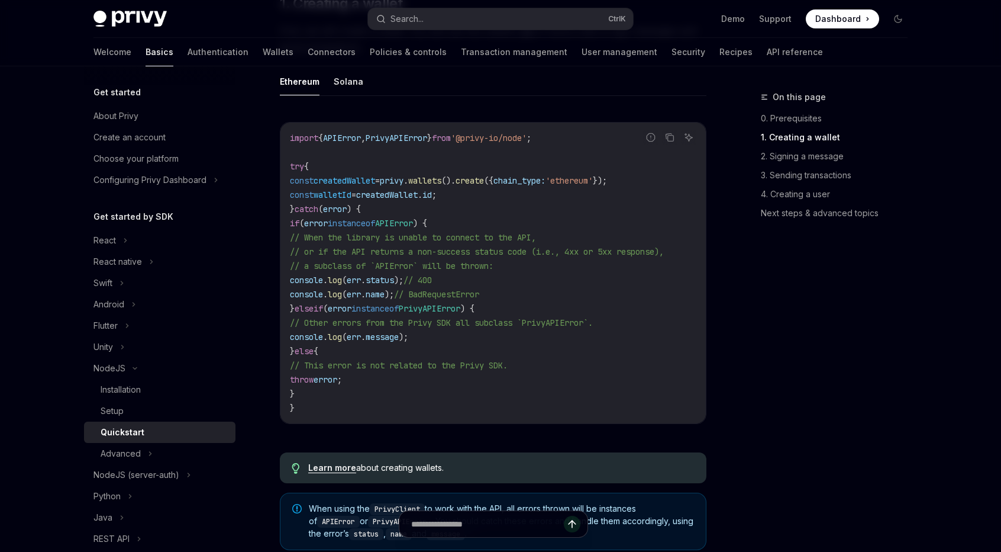
click at [398, 192] on span "createdWallet" at bounding box center [387, 194] width 62 height 11
click at [475, 218] on code "import { APIError , PrivyAPIError } from '@privy-io/node' ; try { const created…" at bounding box center [493, 273] width 407 height 284
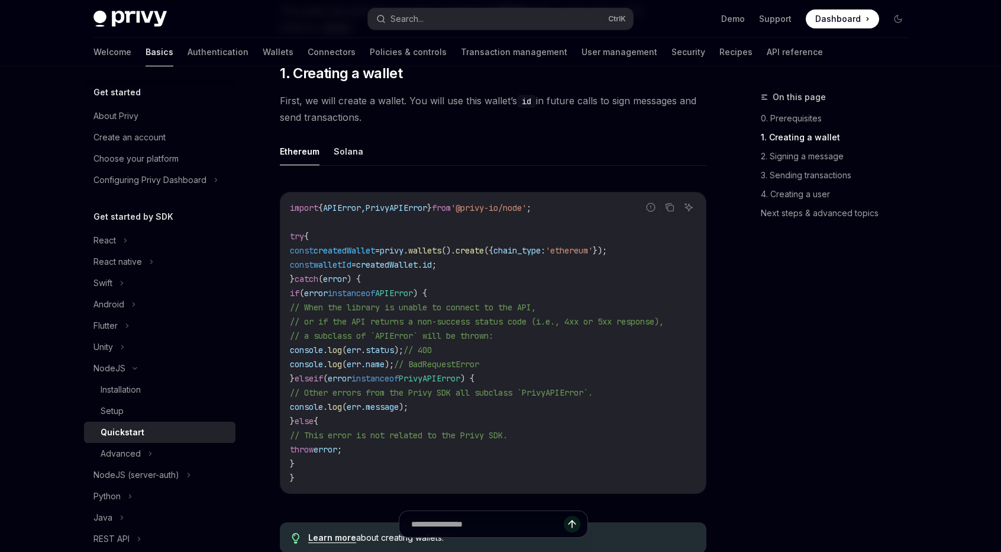
scroll to position [296, 0]
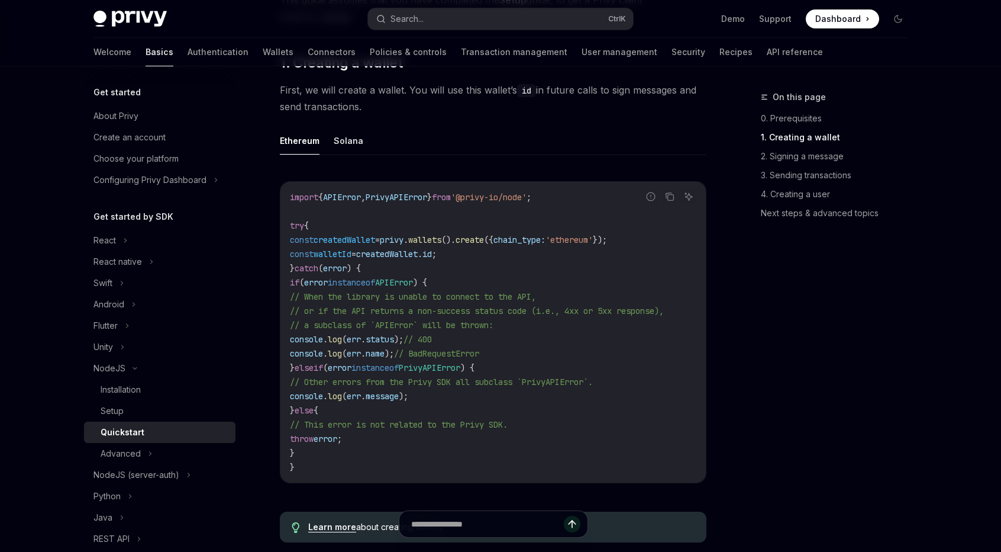
click at [291, 236] on span "const" at bounding box center [302, 239] width 24 height 11
click at [412, 252] on span "createdWallet" at bounding box center [387, 254] width 62 height 11
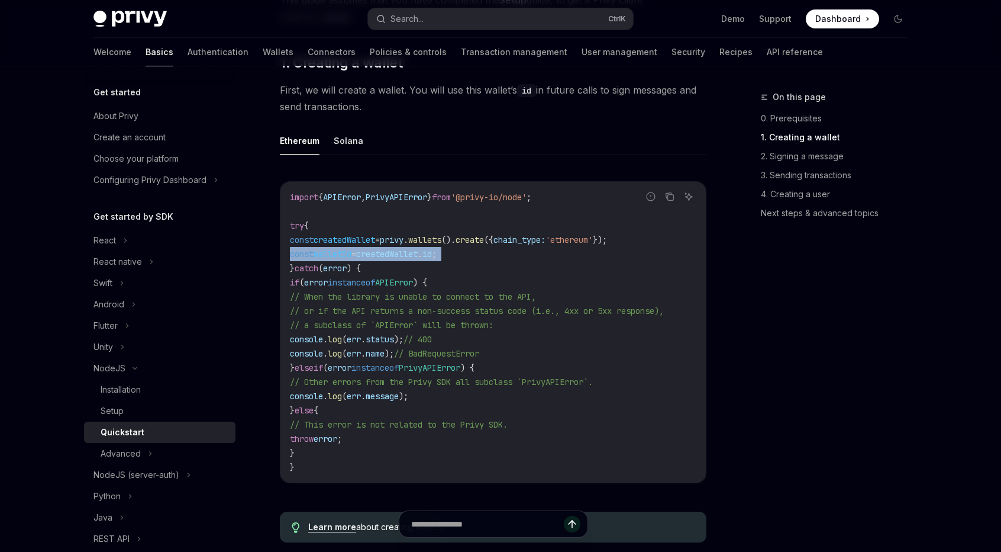
click at [412, 252] on span "createdWallet" at bounding box center [387, 254] width 62 height 11
click at [489, 312] on span "// or if the API returns a non-success status code (i.e., 4xx or 5xx response)," at bounding box center [477, 310] width 374 height 11
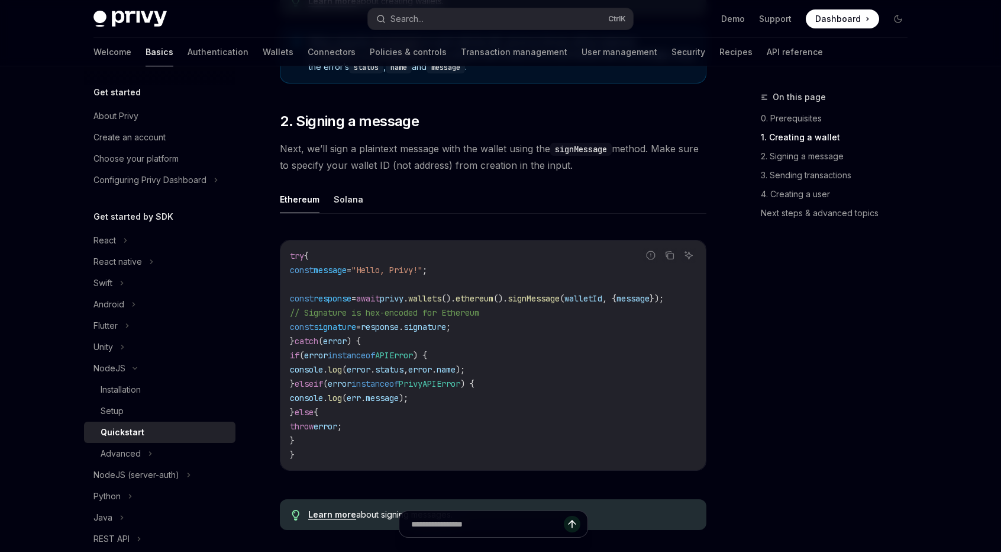
scroll to position [888, 0]
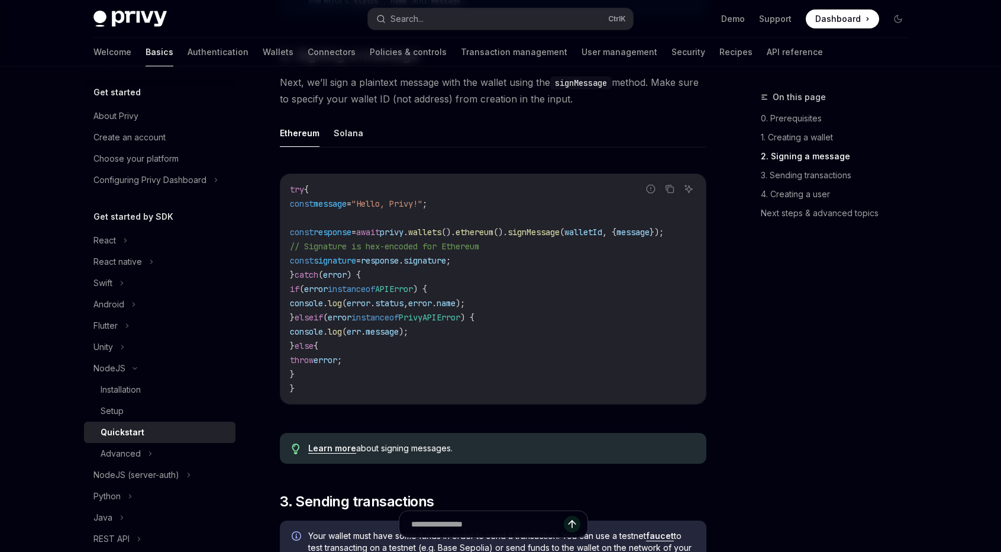
click at [380, 231] on span "await" at bounding box center [368, 232] width 24 height 11
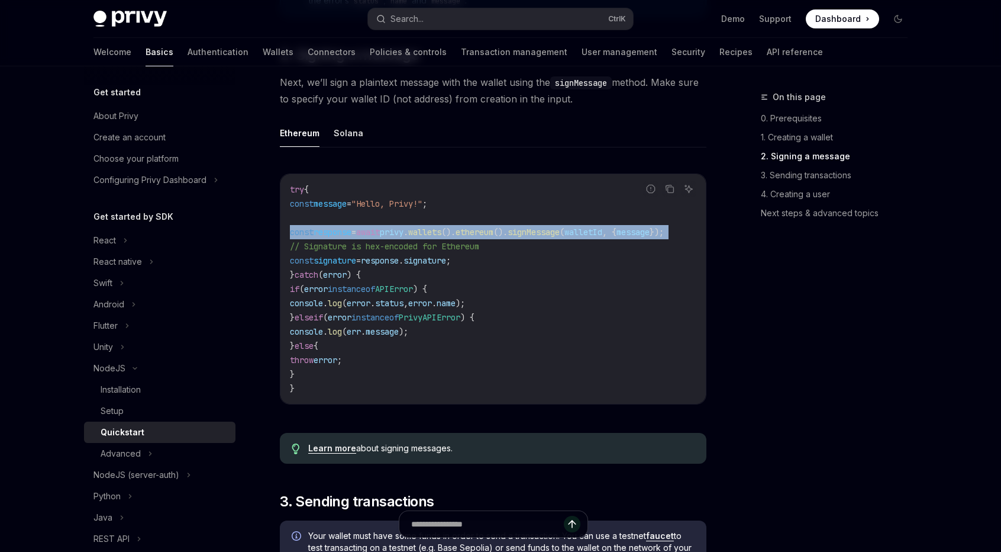
click at [380, 231] on span "await" at bounding box center [368, 232] width 24 height 11
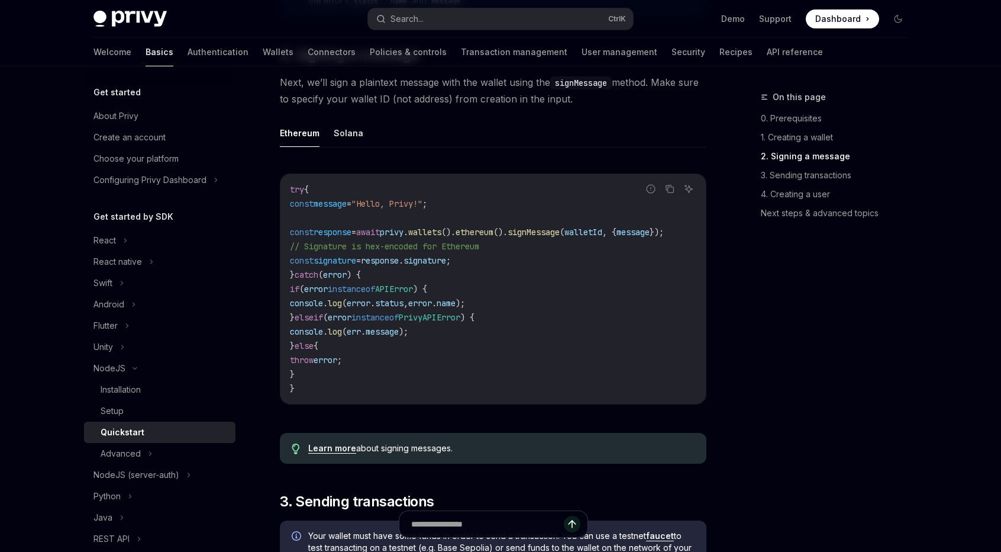
click at [418, 245] on span "// Signature is hex-encoded for Ethereum" at bounding box center [384, 246] width 189 height 11
click at [352, 237] on span "response" at bounding box center [333, 232] width 38 height 11
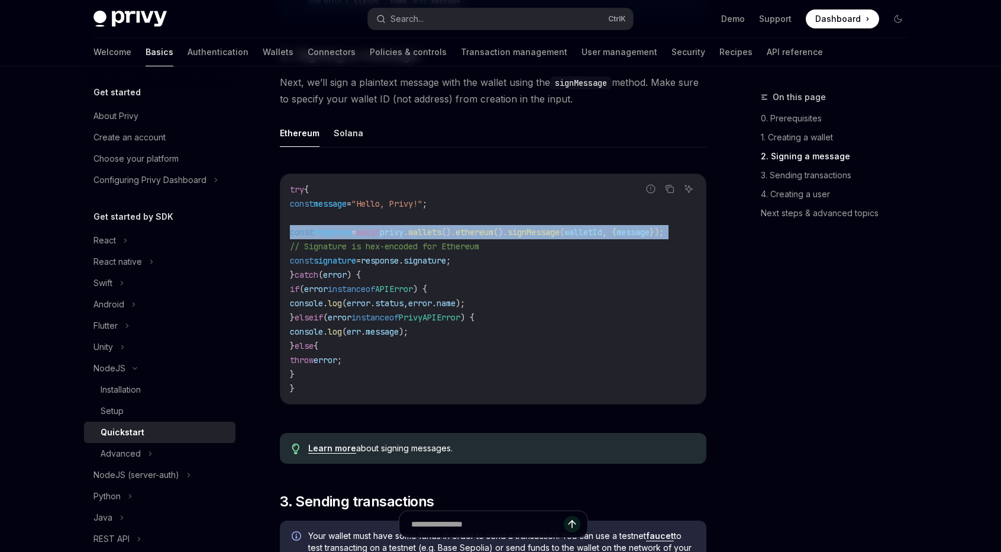
click at [352, 237] on span "response" at bounding box center [333, 232] width 38 height 11
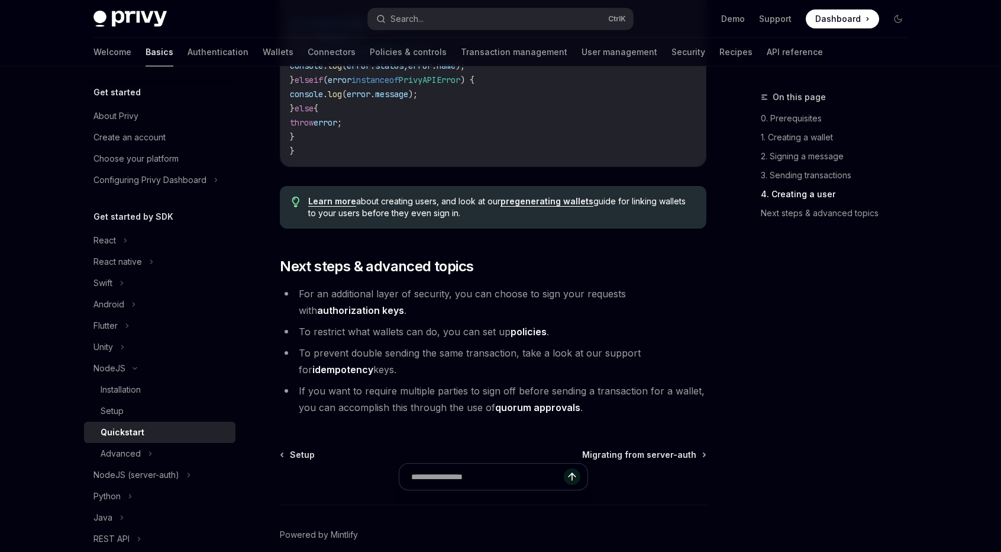
scroll to position [2409, 0]
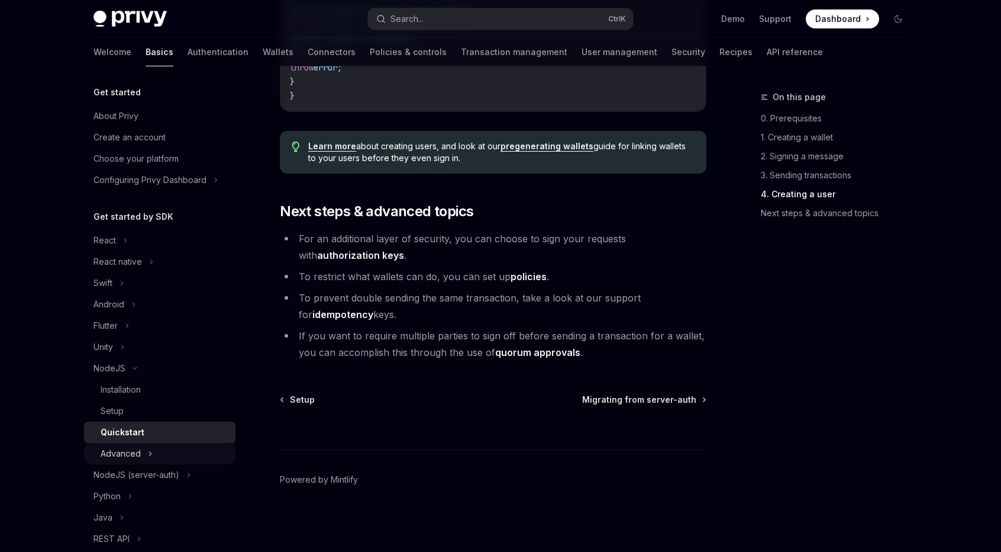
click at [167, 453] on div "Advanced" at bounding box center [160, 453] width 152 height 21
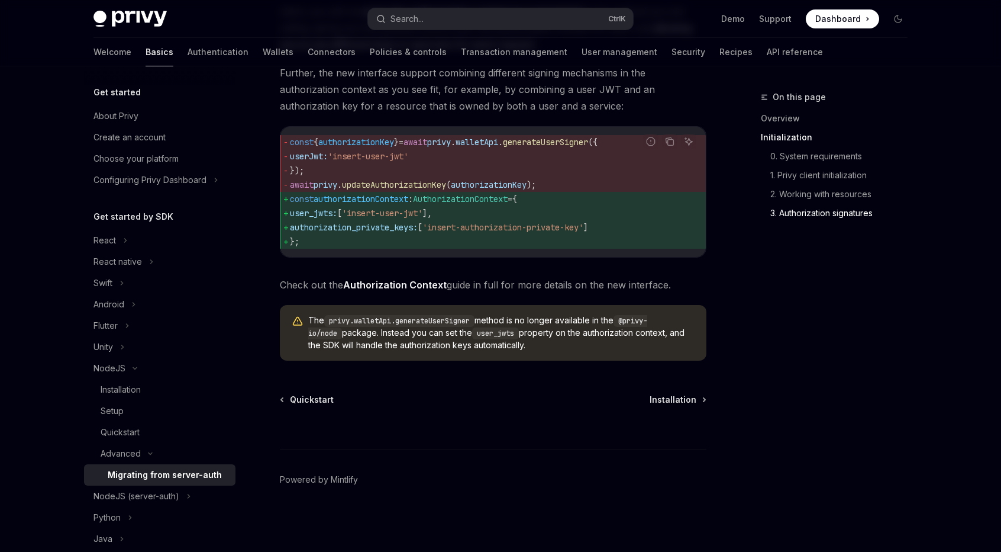
scroll to position [1536, 0]
click at [206, 492] on div "NodeJS (server-auth)" at bounding box center [160, 495] width 152 height 21
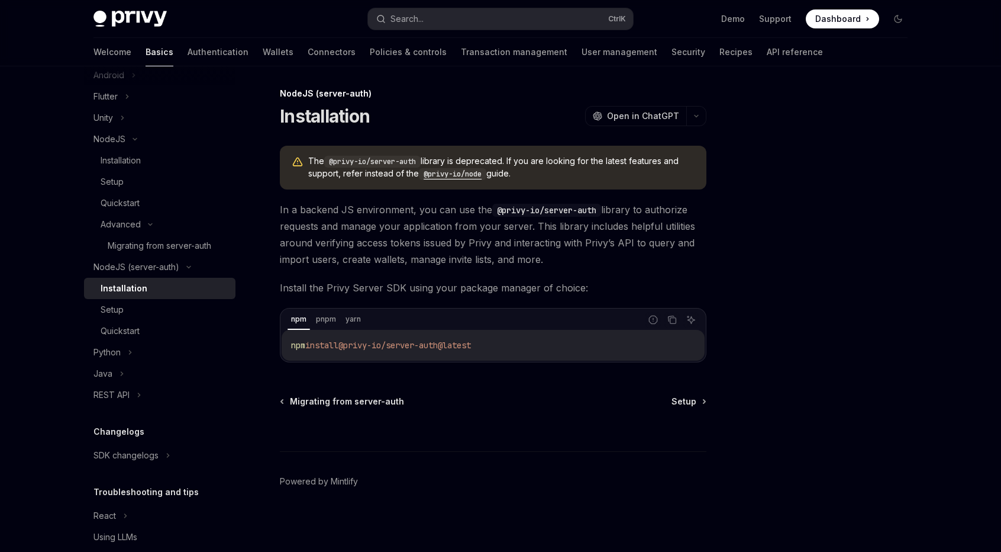
scroll to position [237, 0]
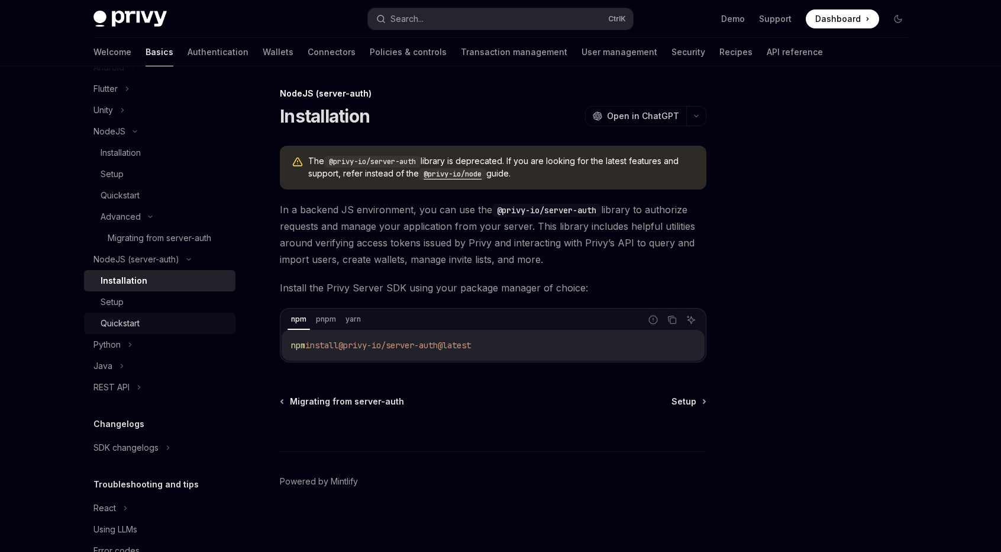
click at [157, 321] on div "Quickstart" at bounding box center [165, 323] width 128 height 14
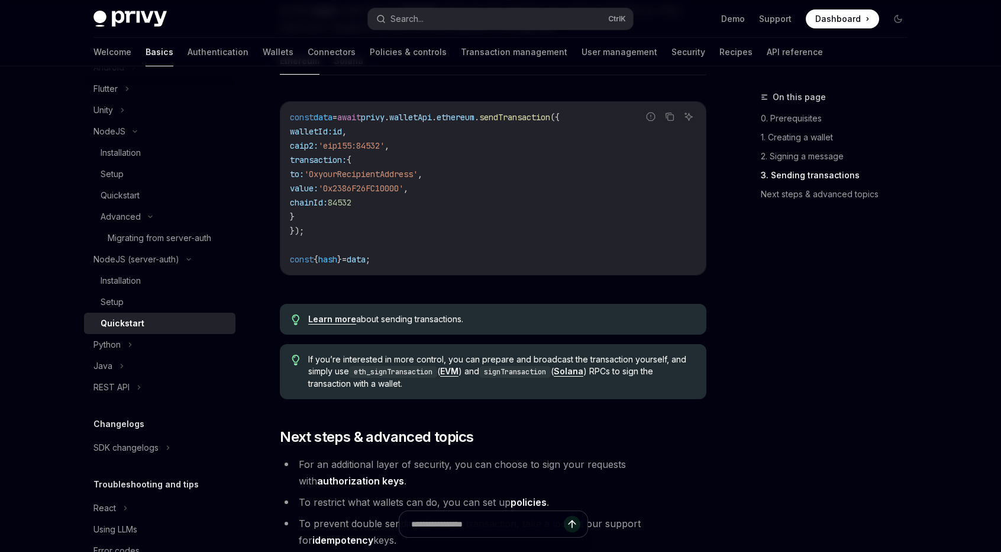
scroll to position [946, 0]
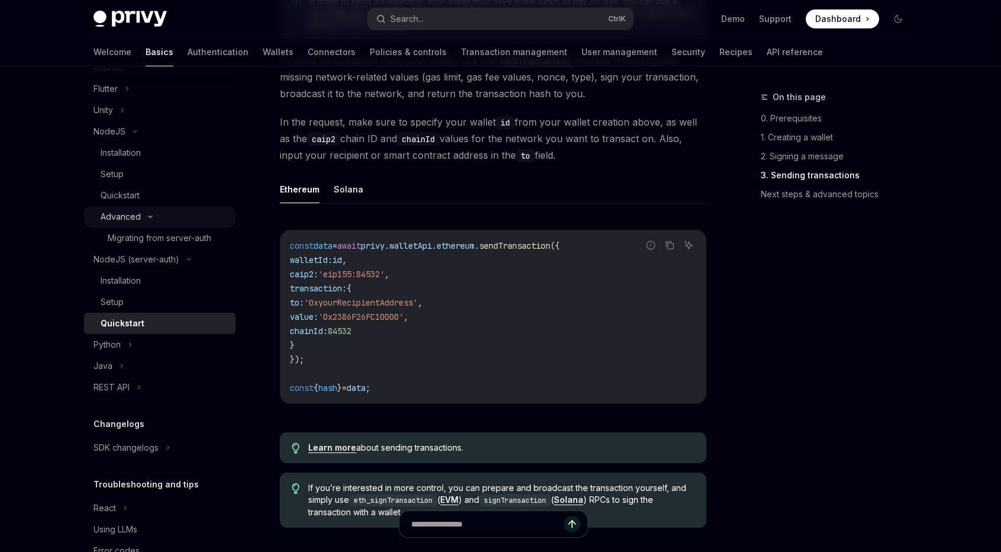
click at [168, 213] on div "Advanced" at bounding box center [160, 216] width 152 height 21
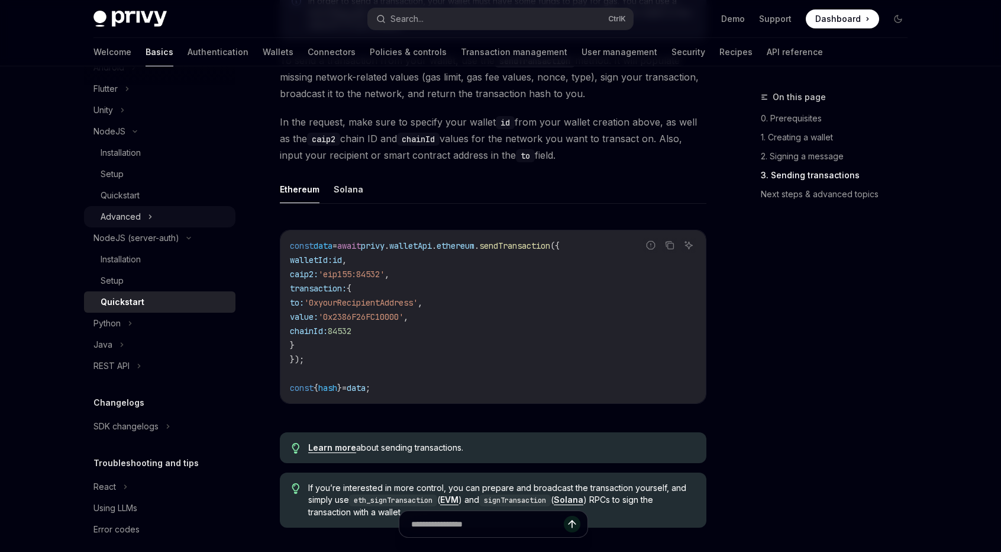
drag, startPoint x: 168, startPoint y: 213, endPoint x: 170, endPoint y: 221, distance: 8.6
click at [169, 213] on div "Advanced" at bounding box center [160, 216] width 152 height 21
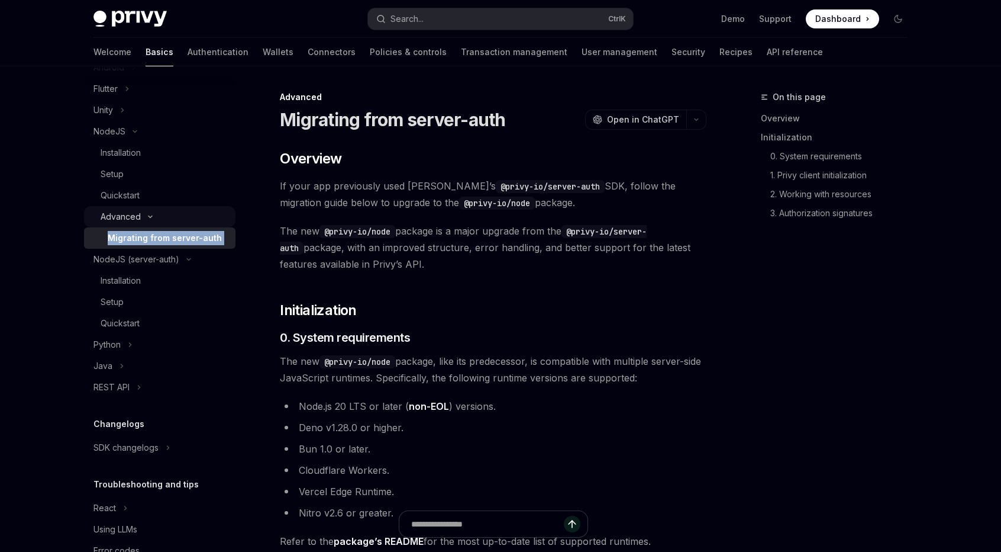
click at [173, 233] on div "Migrating from server-auth" at bounding box center [165, 238] width 114 height 14
type textarea "*"
click at [444, 23] on button "Search... Ctrl K" at bounding box center [500, 18] width 265 height 21
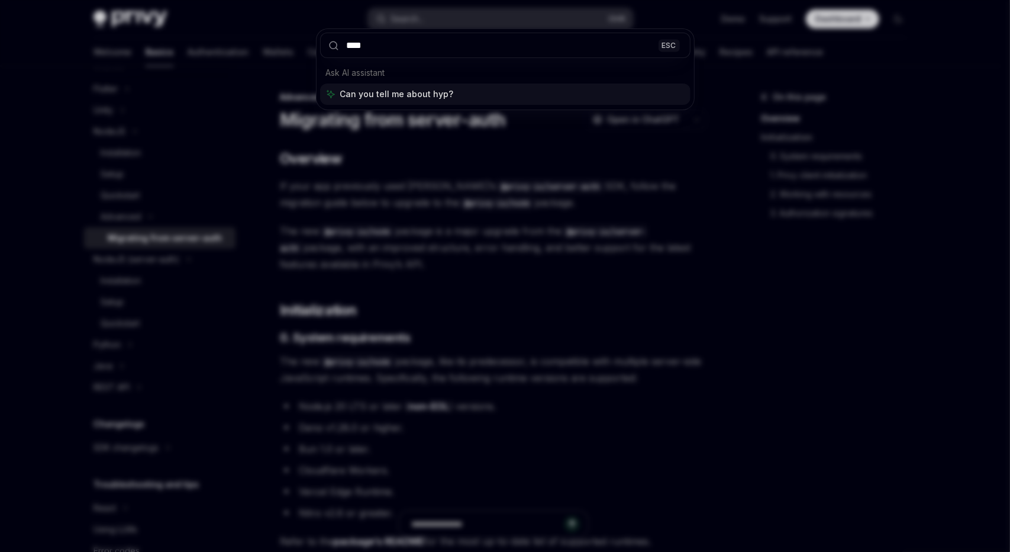
type input "*****"
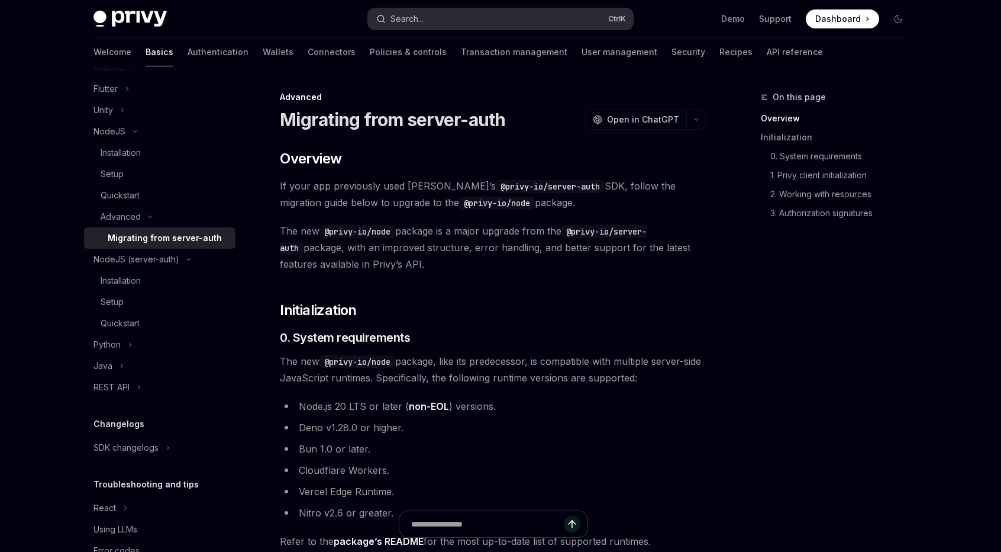
type textarea "*"
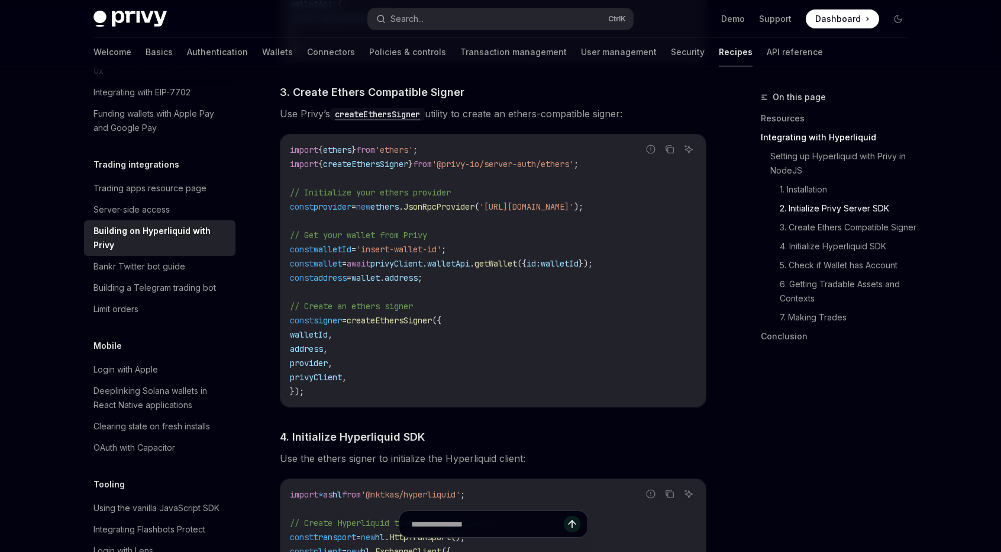
scroll to position [1013, 0]
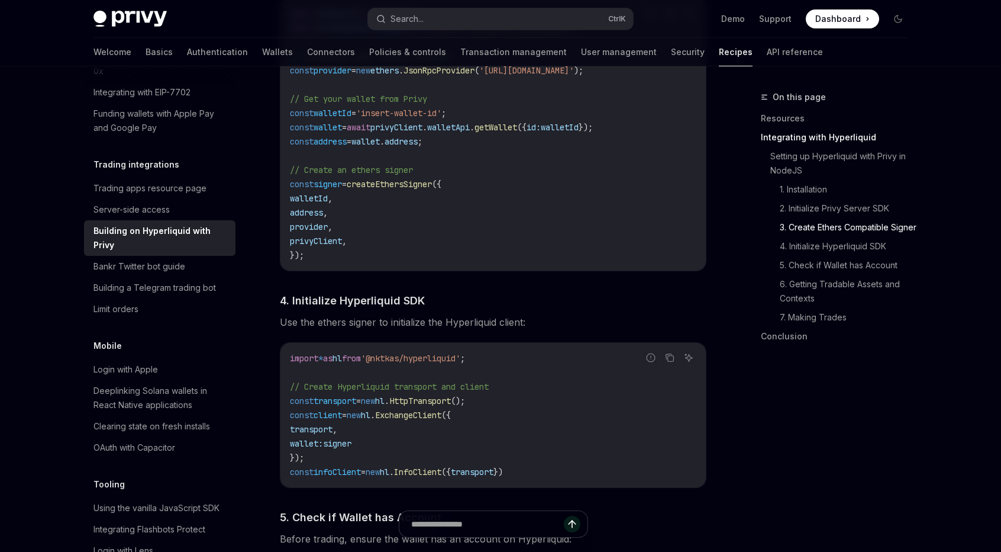
click at [332, 128] on span "wallet" at bounding box center [328, 127] width 28 height 11
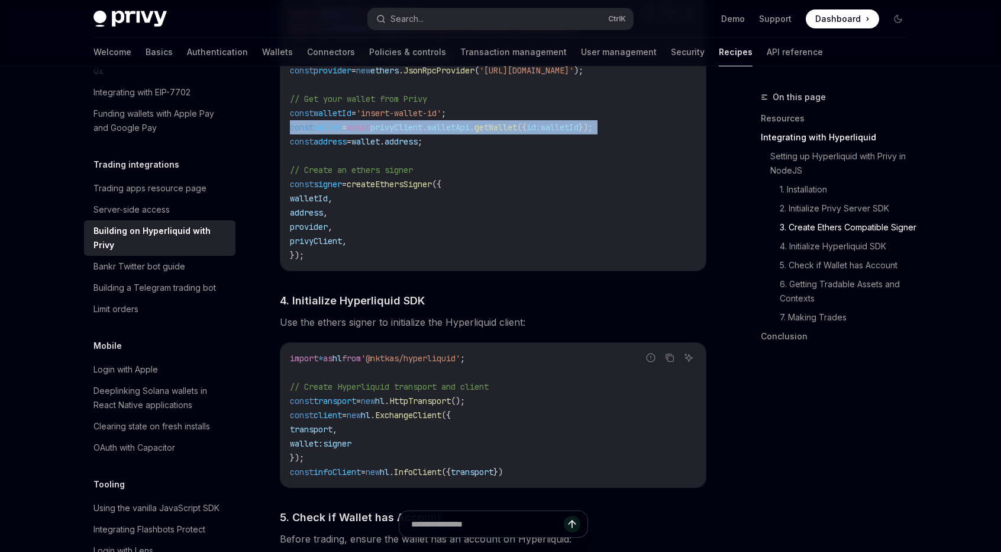
click at [332, 128] on span "wallet" at bounding box center [328, 127] width 28 height 11
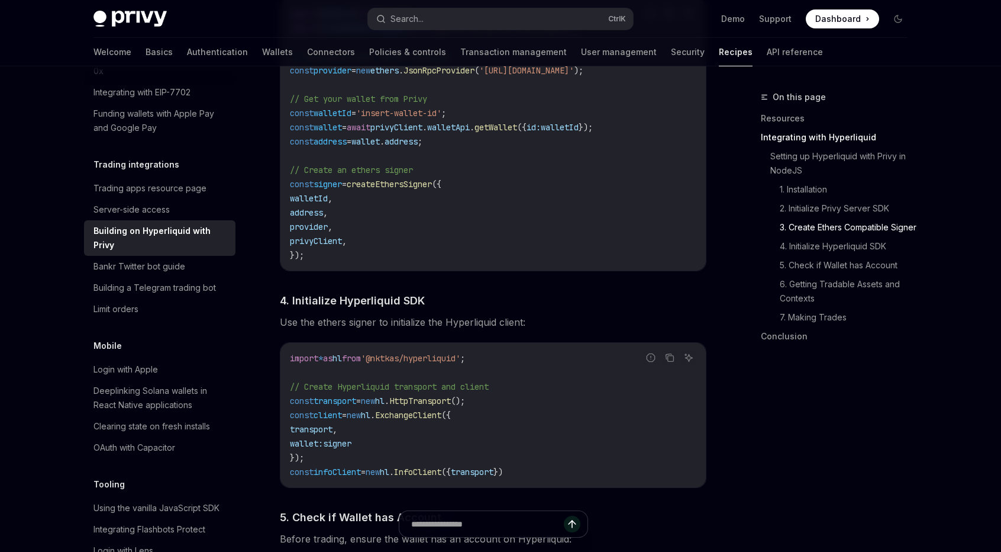
click at [367, 146] on span "wallet" at bounding box center [366, 141] width 28 height 11
drag, startPoint x: 451, startPoint y: 189, endPoint x: 410, endPoint y: 78, distance: 119.1
click at [432, 189] on span "createEthersSigner" at bounding box center [389, 184] width 85 height 11
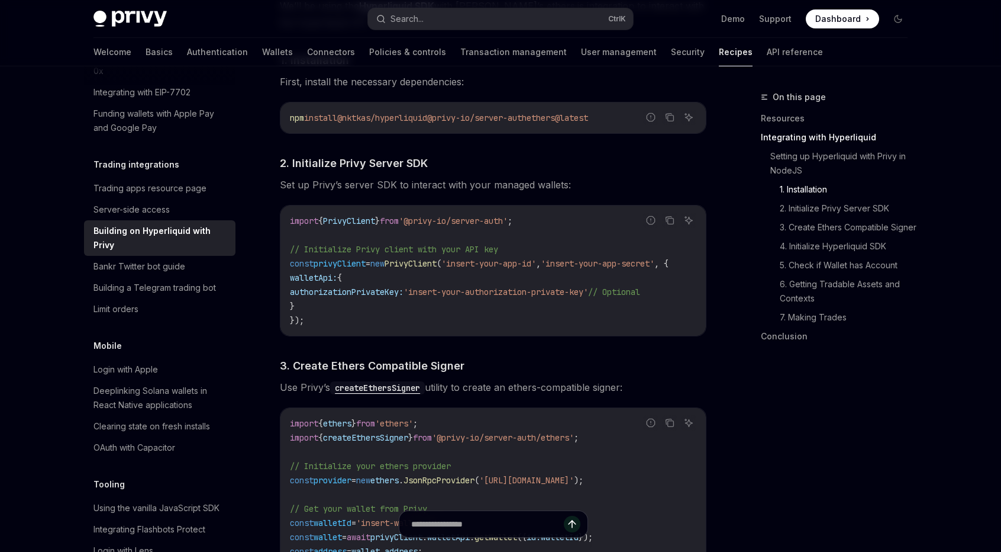
scroll to position [599, 0]
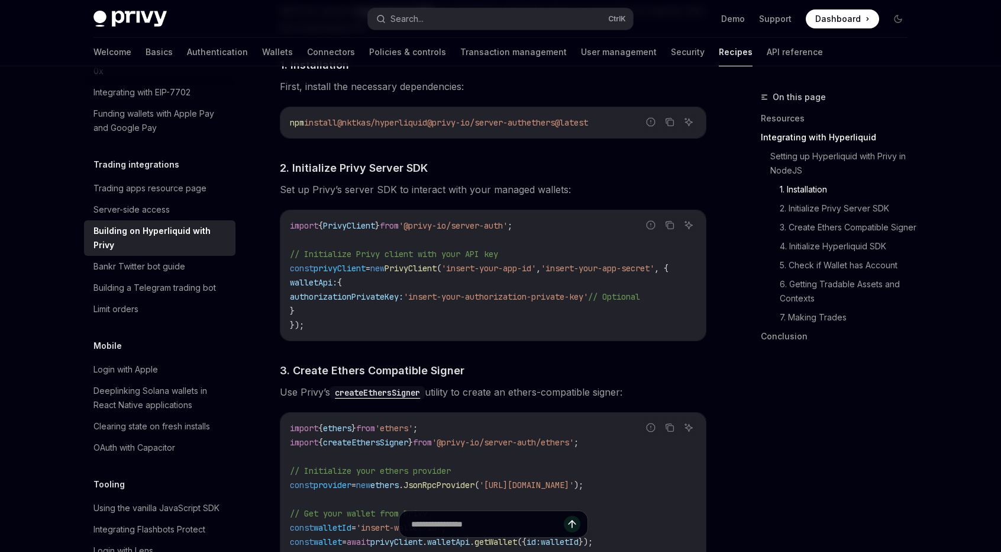
drag, startPoint x: 316, startPoint y: 305, endPoint x: 283, endPoint y: 281, distance: 40.6
click at [283, 281] on div "import { PrivyClient } from '@privy-io/server-auth' ; // Initialize Privy clien…" at bounding box center [494, 275] width 426 height 130
click at [381, 313] on code "import { PrivyClient } from '@privy-io/server-auth' ; // Initialize Privy clien…" at bounding box center [493, 275] width 407 height 114
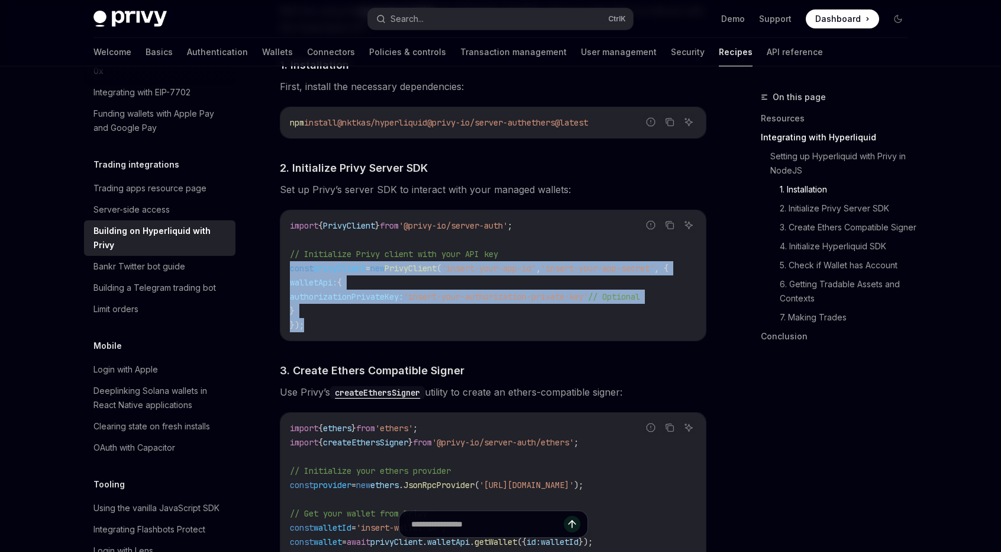
drag, startPoint x: 325, startPoint y: 321, endPoint x: 275, endPoint y: 265, distance: 75.9
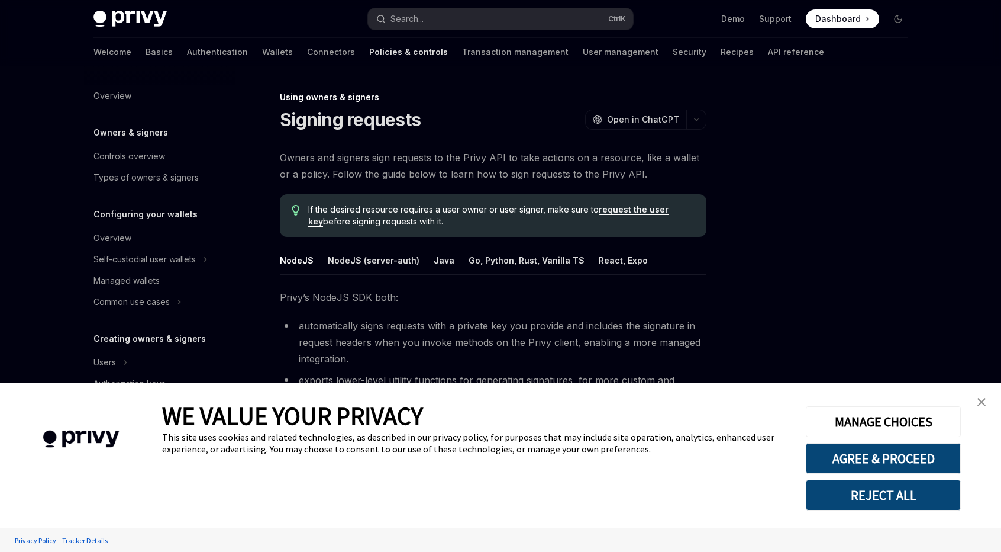
scroll to position [355, 0]
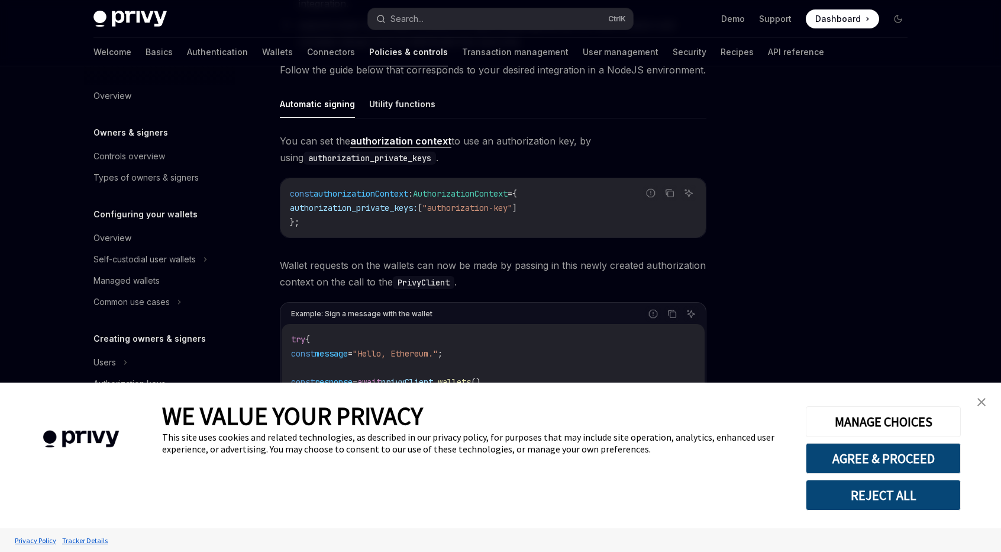
click at [976, 402] on link "close banner" at bounding box center [982, 402] width 24 height 24
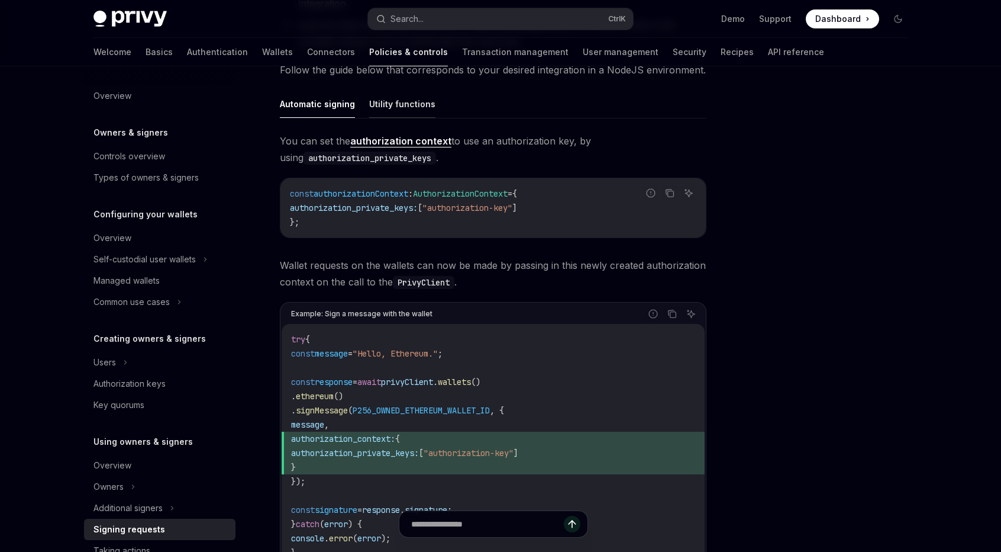
click at [374, 94] on button "Utility functions" at bounding box center [402, 104] width 66 height 28
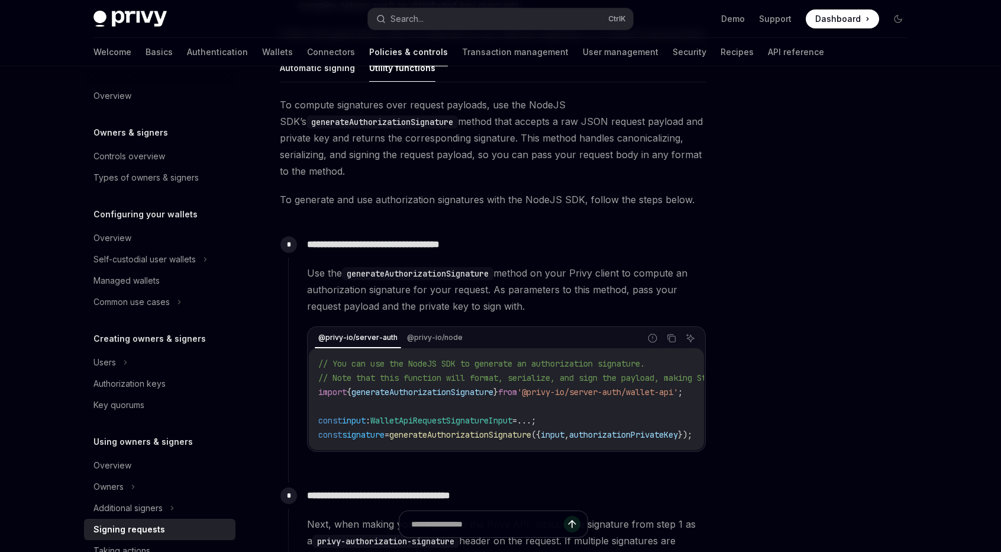
scroll to position [337, 0]
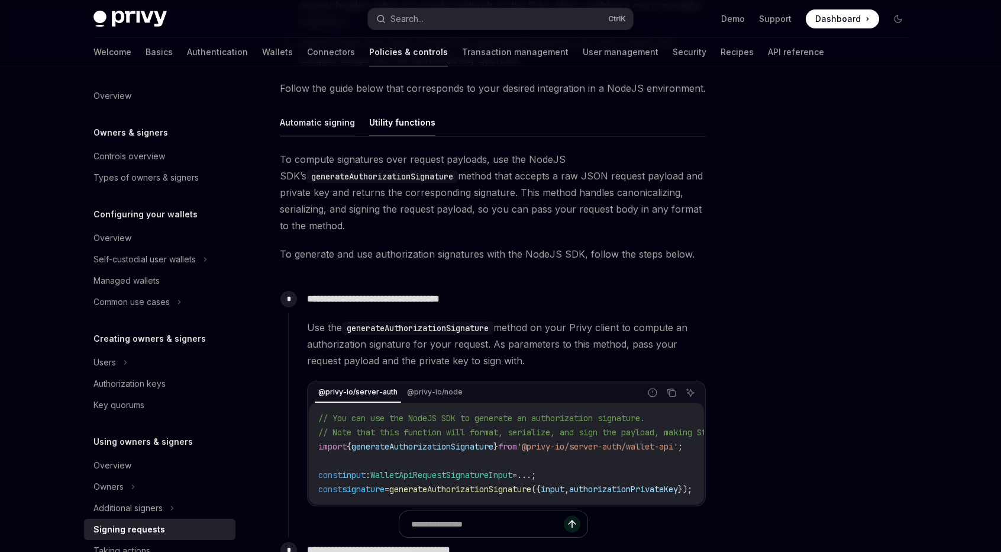
click at [312, 118] on button "Automatic signing" at bounding box center [317, 122] width 75 height 28
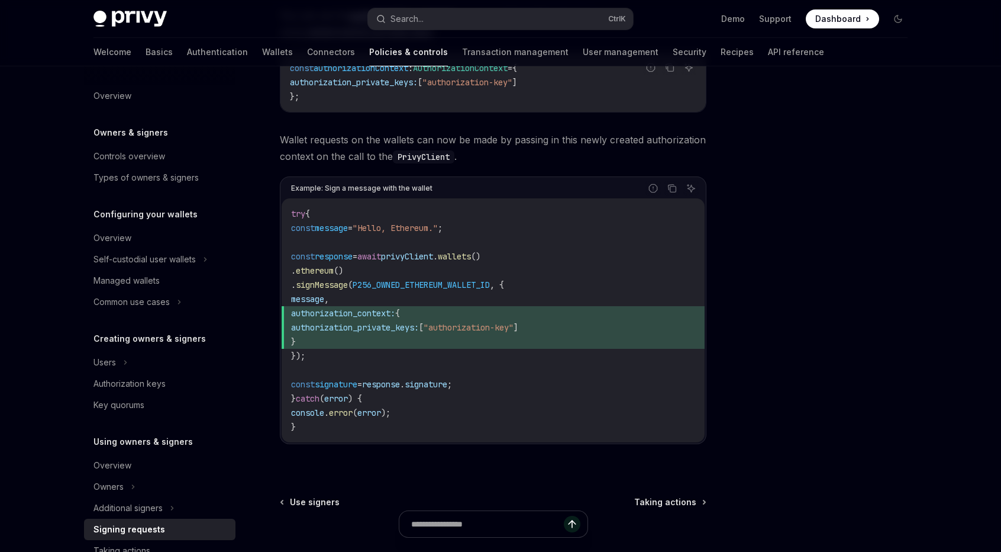
scroll to position [514, 0]
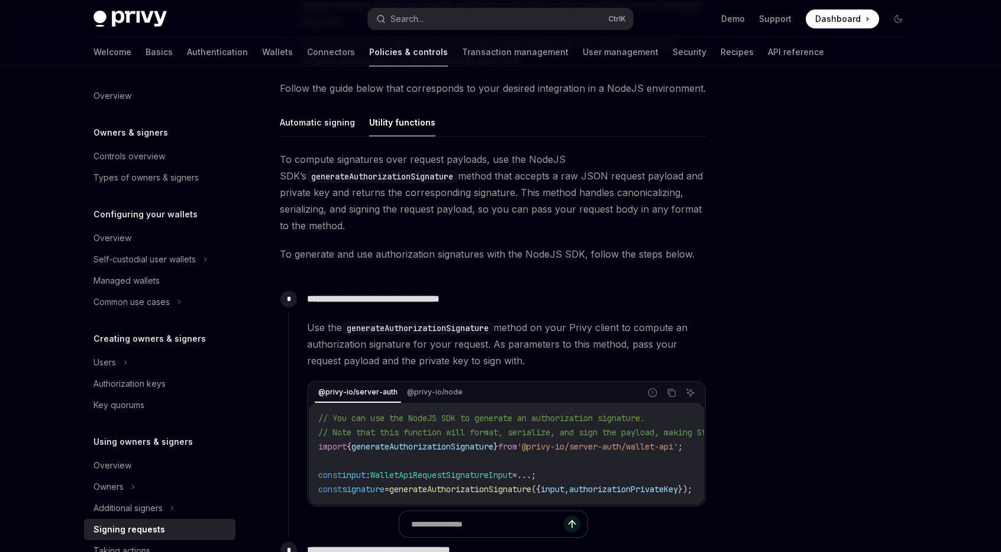
type textarea "*"
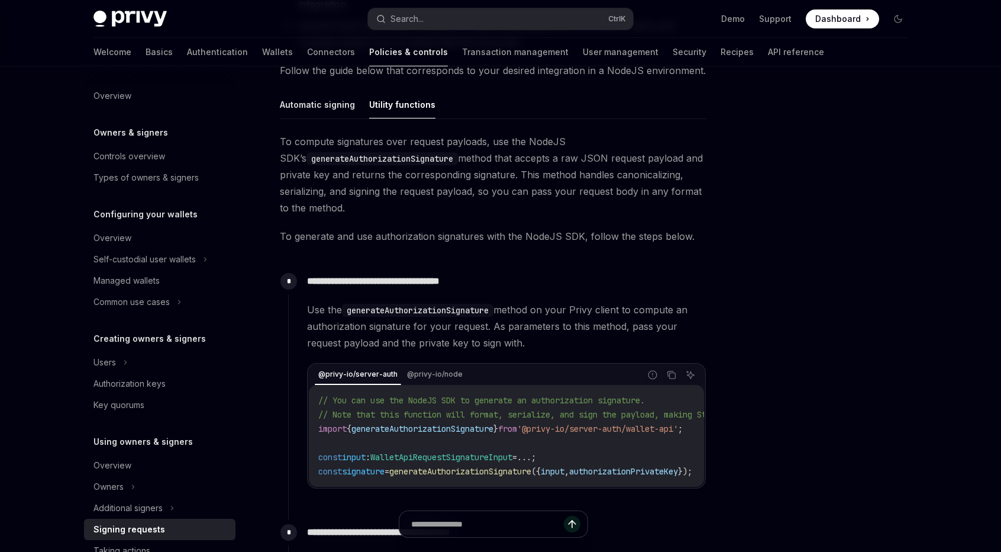
scroll to position [355, 0]
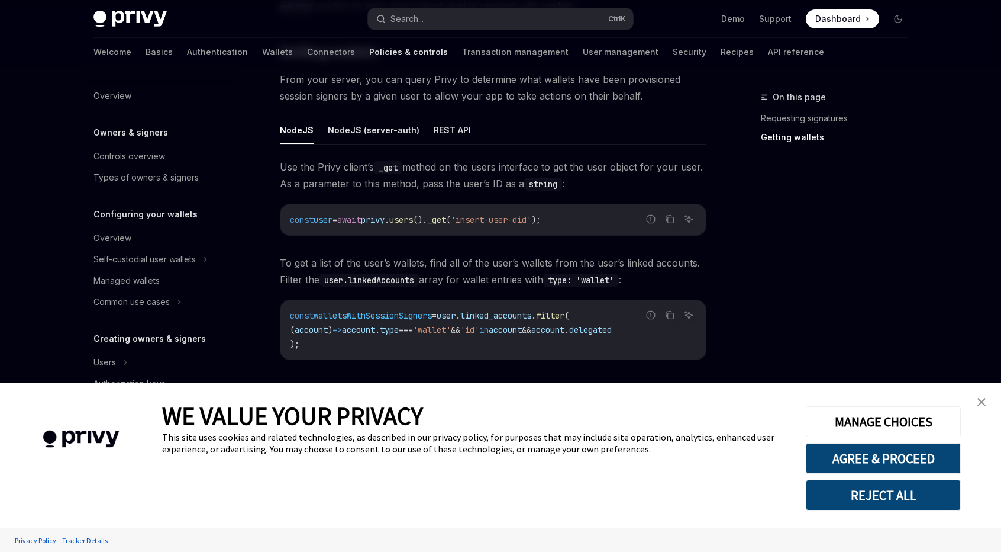
scroll to position [327, 0]
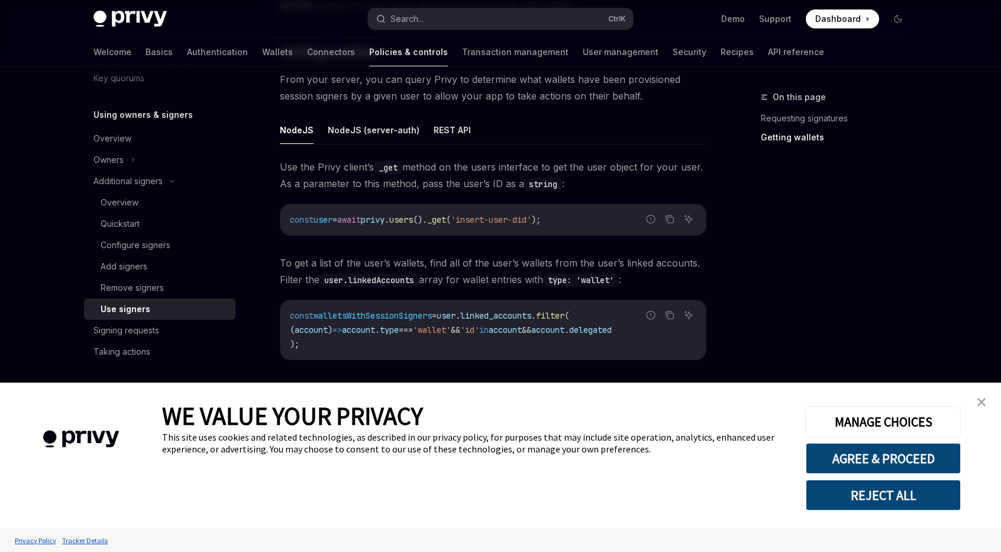
click at [988, 403] on link "close banner" at bounding box center [982, 402] width 24 height 24
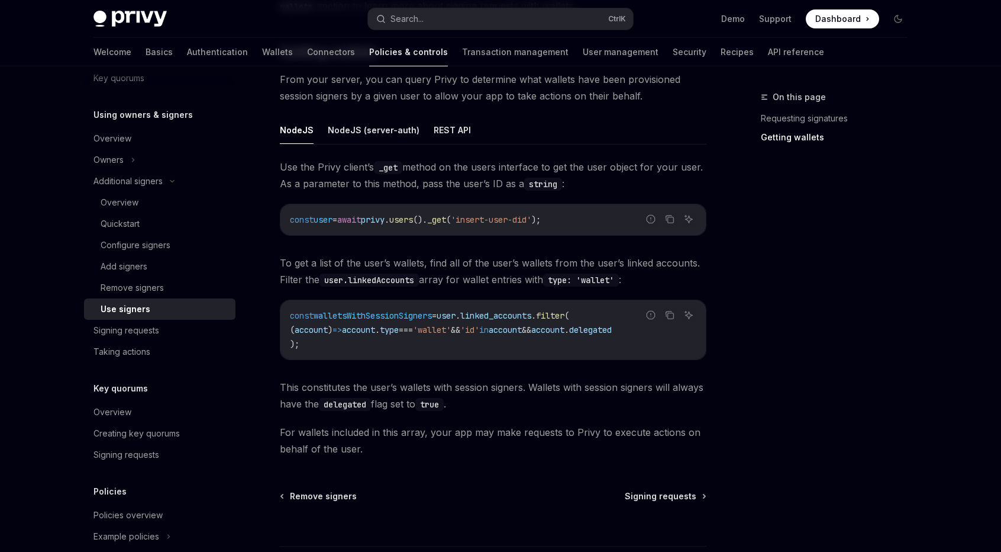
click at [351, 218] on span "await" at bounding box center [349, 219] width 24 height 11
copy code "const user = await privy . users (). _get ( 'insert-user-did' );"
click at [341, 197] on div "Use the Privy client’s _get method on the users interface to get the user objec…" at bounding box center [493, 308] width 427 height 298
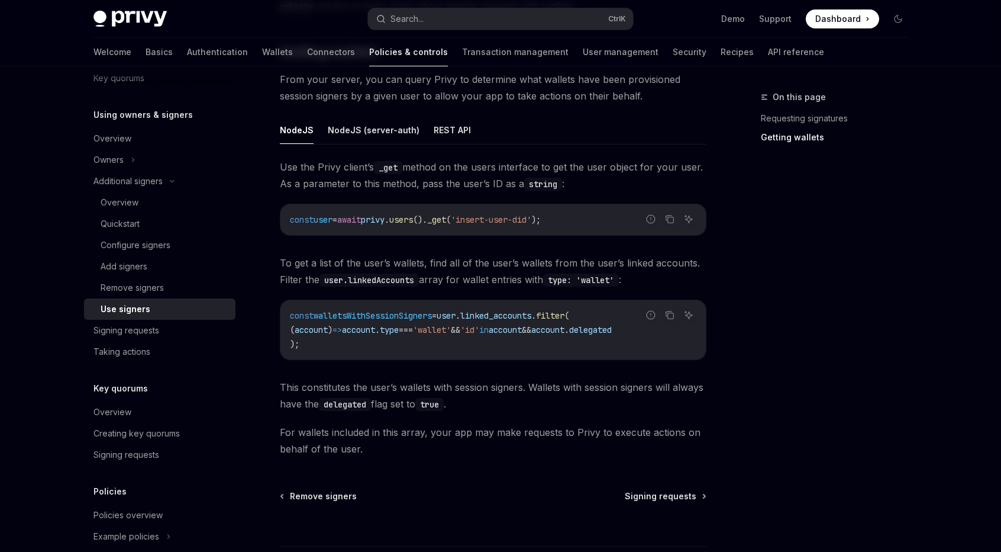
click at [91, 49] on div "Welcome Basics Authentication Wallets Connectors Policies & controls Transactio…" at bounding box center [500, 52] width 871 height 28
click at [146, 49] on link "Basics" at bounding box center [159, 52] width 27 height 28
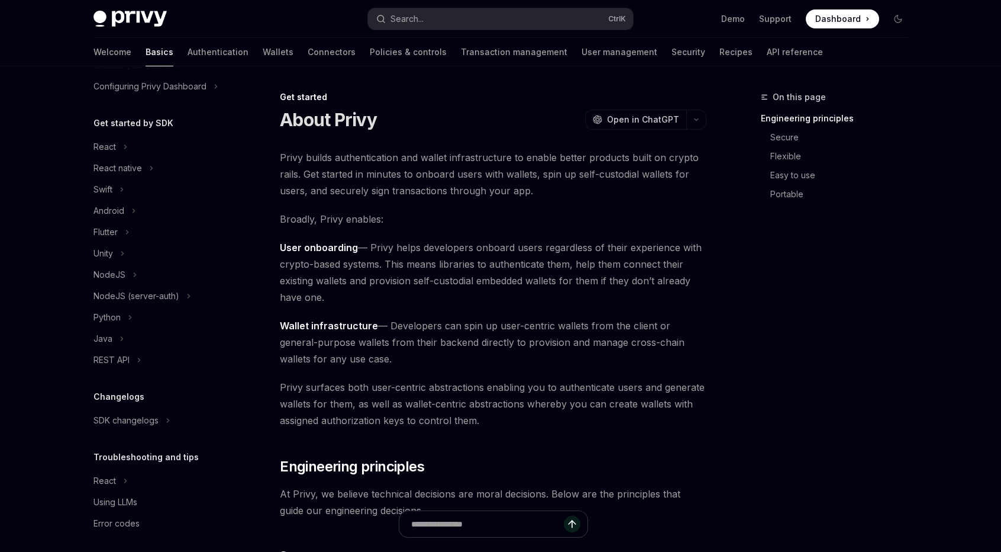
scroll to position [99, 0]
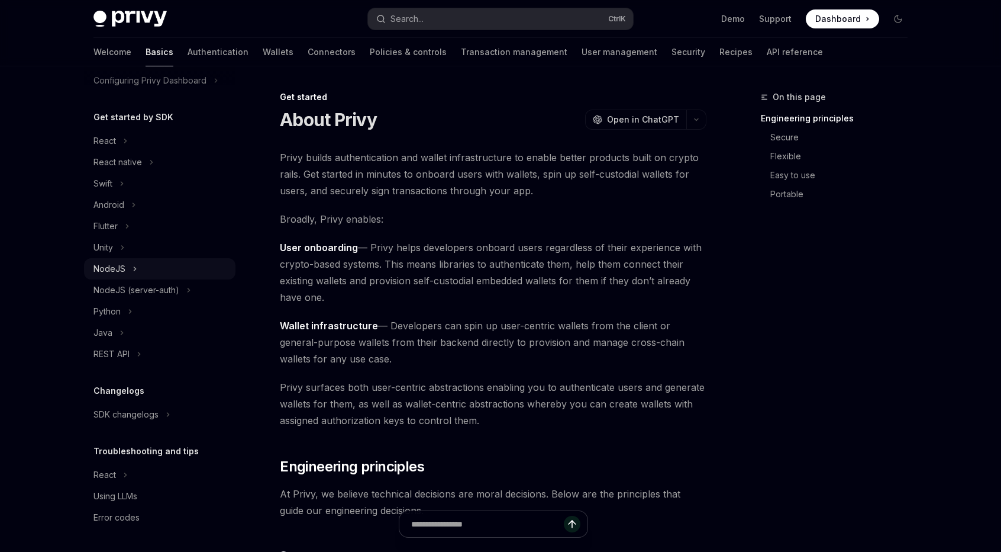
click at [153, 261] on div "NodeJS" at bounding box center [160, 268] width 152 height 21
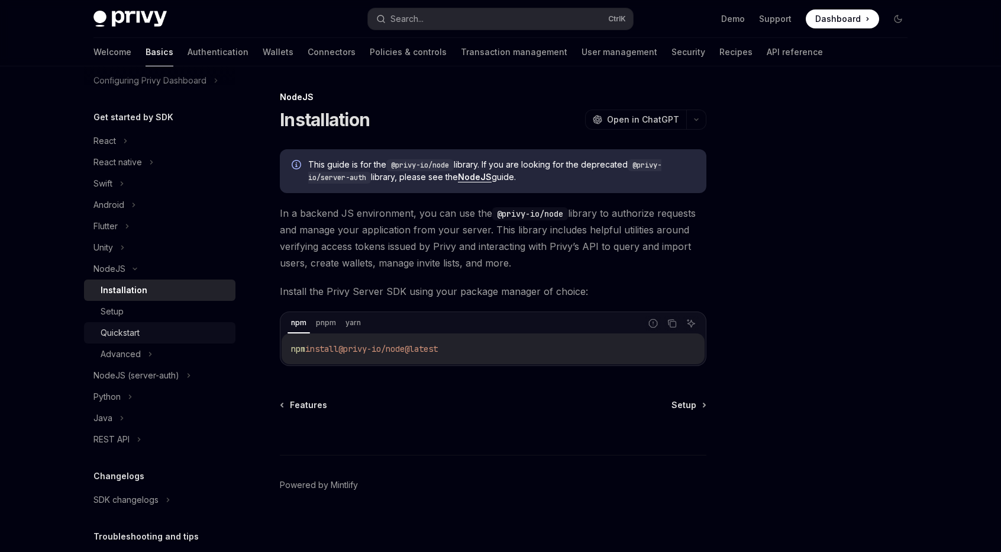
click at [155, 327] on div "Quickstart" at bounding box center [165, 332] width 128 height 14
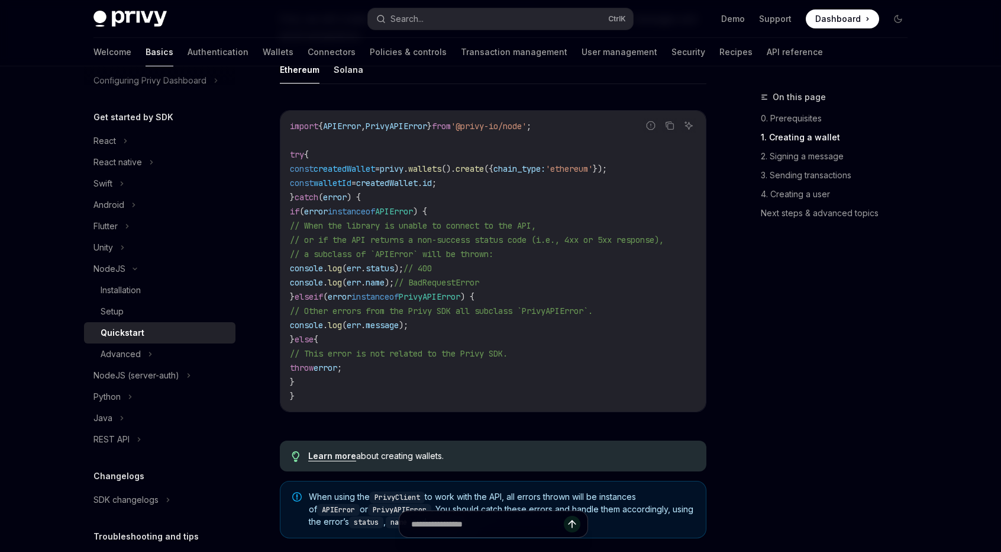
scroll to position [414, 0]
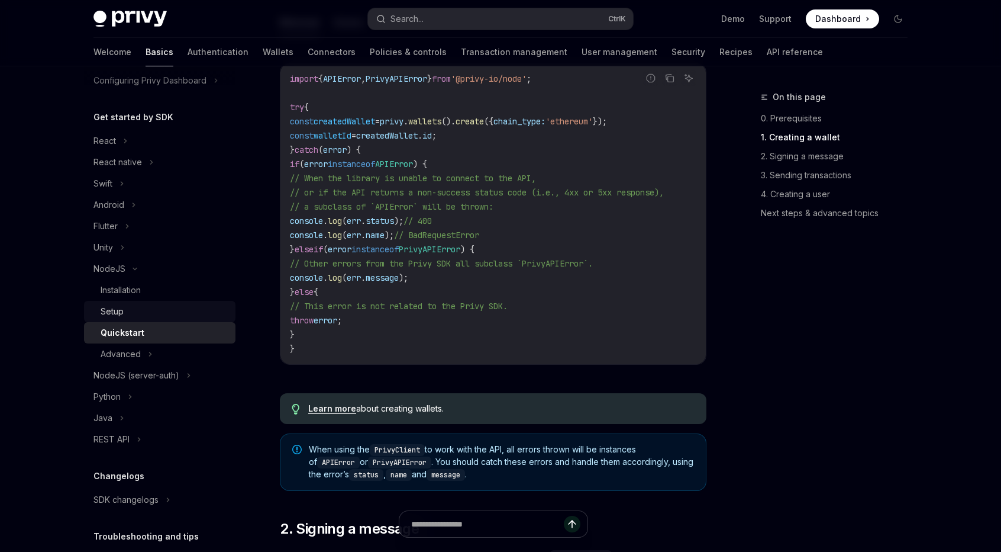
click at [135, 315] on div "Setup" at bounding box center [165, 311] width 128 height 14
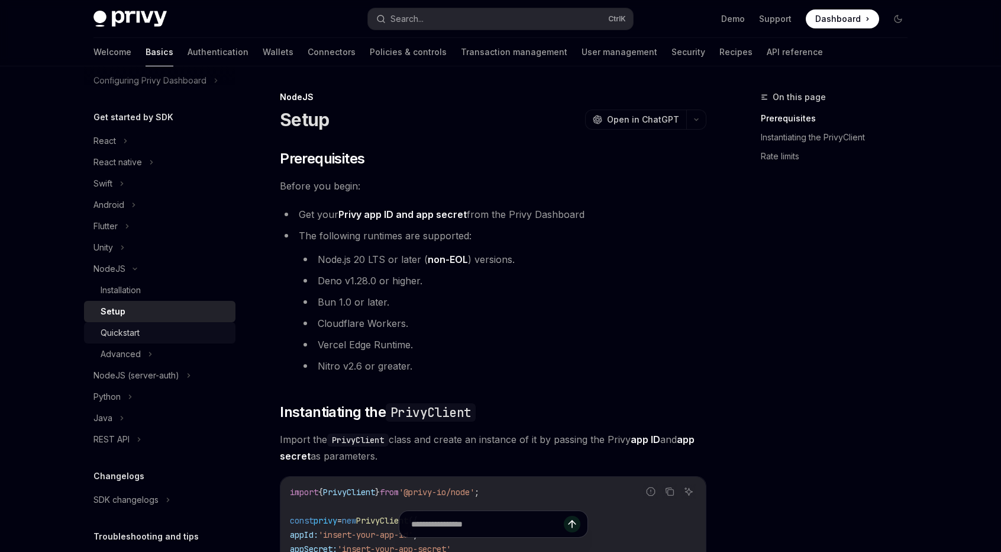
click at [149, 333] on div "Quickstart" at bounding box center [165, 332] width 128 height 14
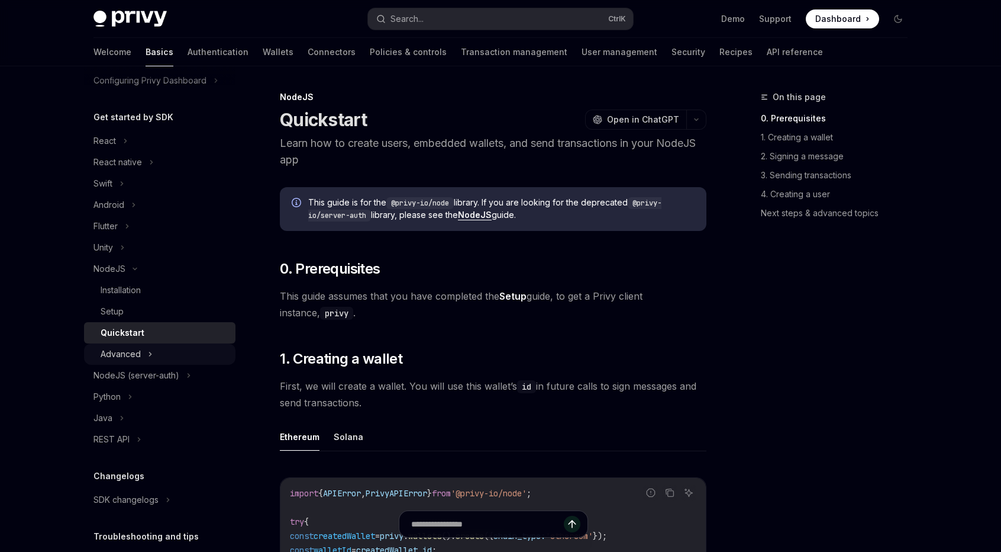
click at [166, 350] on div "Advanced" at bounding box center [160, 353] width 152 height 21
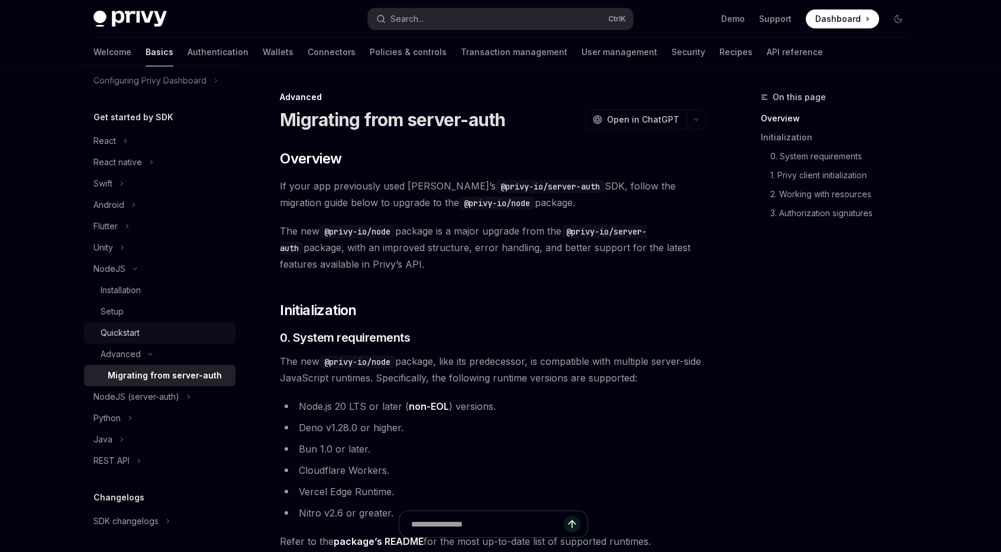
click at [156, 336] on div "Quickstart" at bounding box center [165, 332] width 128 height 14
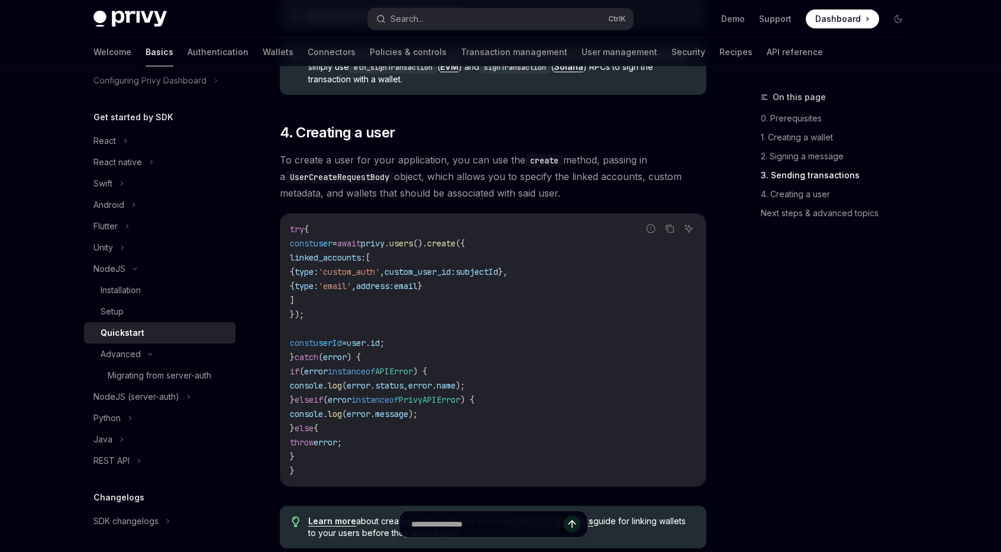
scroll to position [2071, 0]
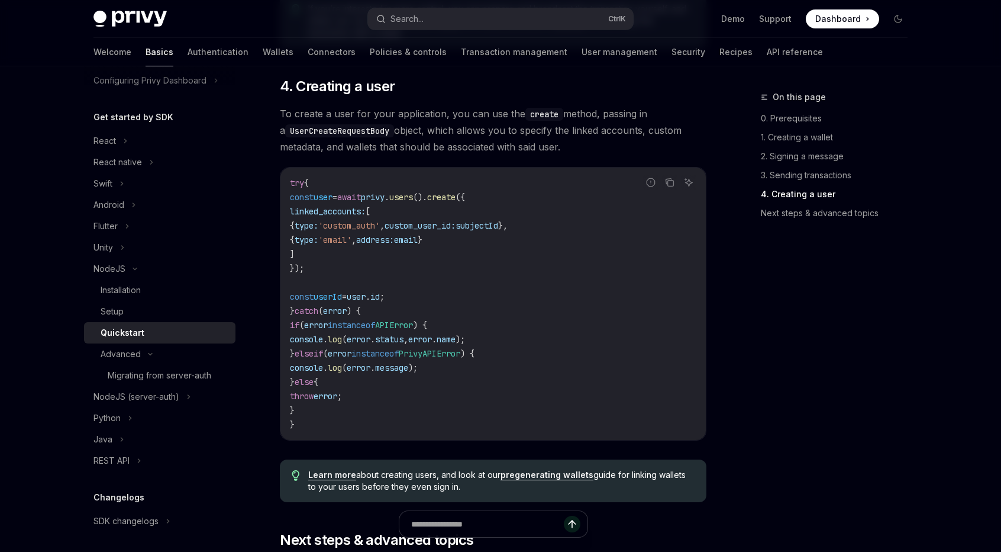
drag, startPoint x: 294, startPoint y: 203, endPoint x: 355, endPoint y: 281, distance: 99.5
click at [355, 281] on code "try { const user = await privy . users (). create ({ linked_accounts: [ { type:…" at bounding box center [493, 304] width 407 height 256
copy code "const user = await privy . users (). create ({ linked_accounts: [ { type: 'cust…"
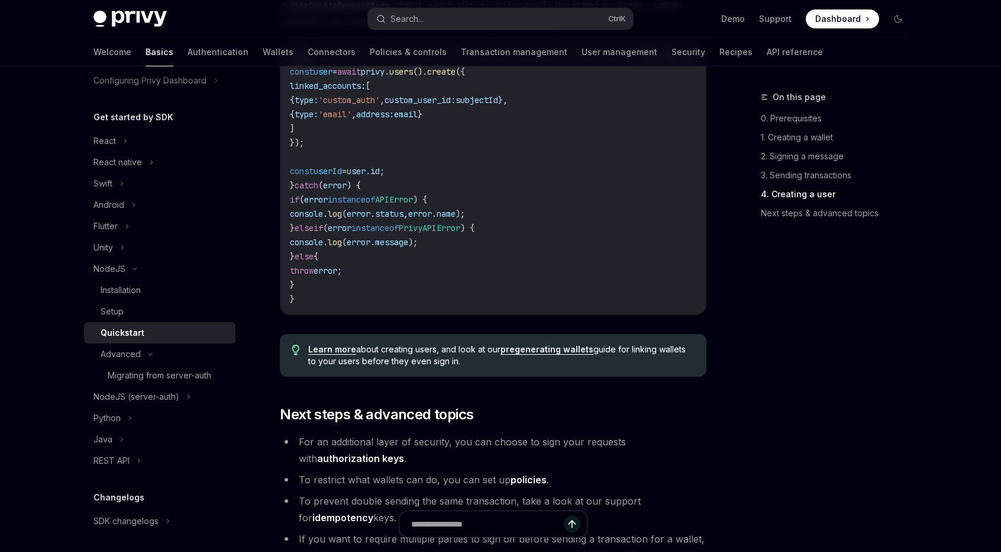
scroll to position [2172, 0]
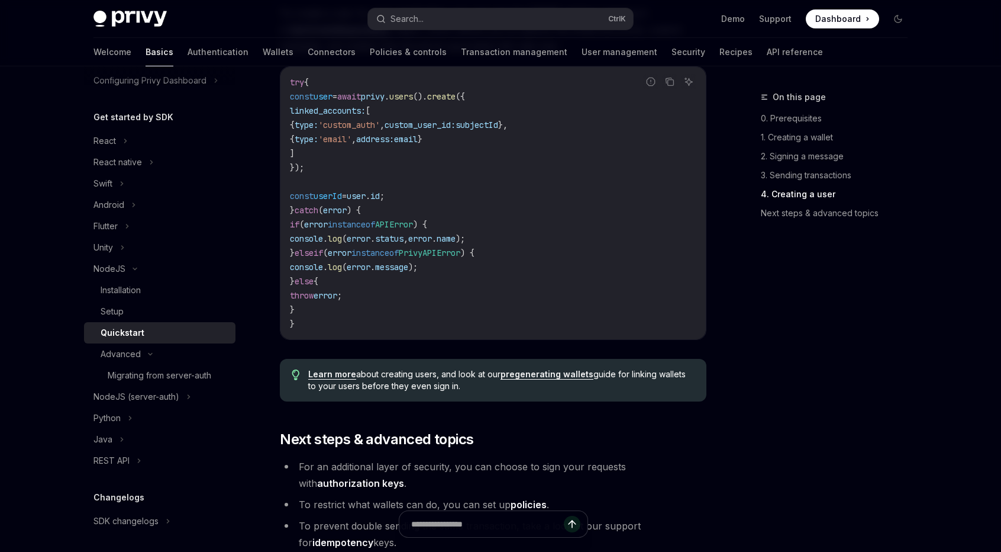
click at [500, 209] on code "try { const user = await privy . users (). create ({ linked_accounts: [ { type:…" at bounding box center [493, 203] width 407 height 256
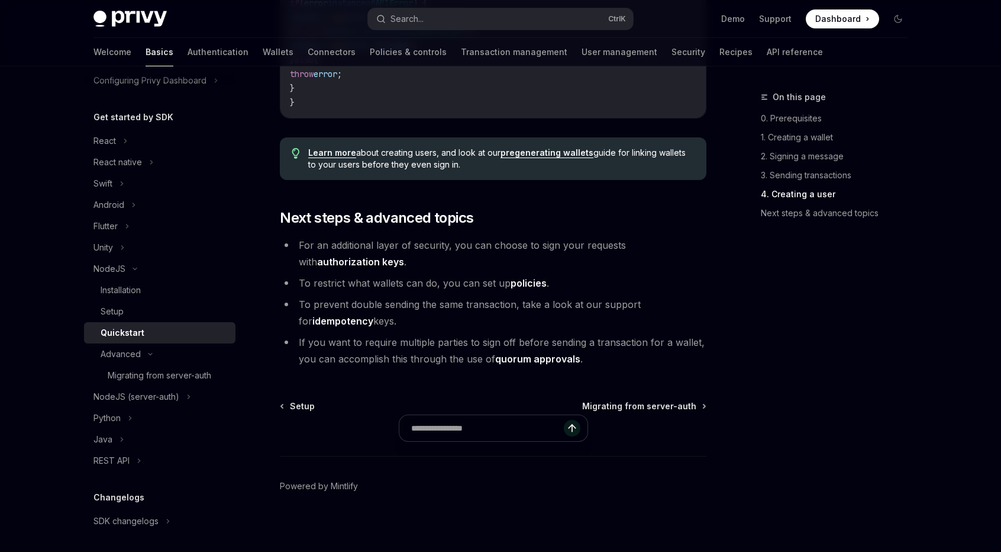
scroll to position [2409, 0]
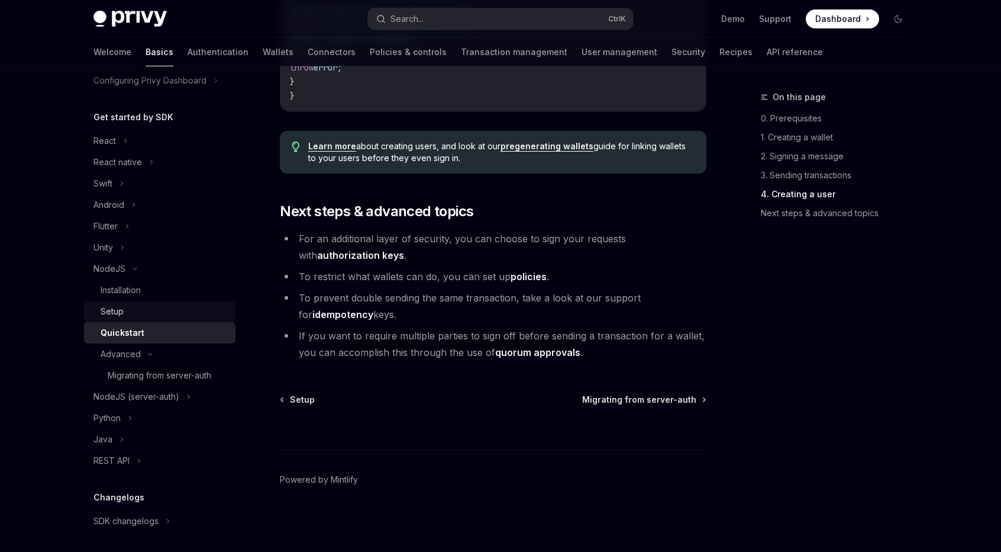
click at [163, 307] on div "Setup" at bounding box center [165, 311] width 128 height 14
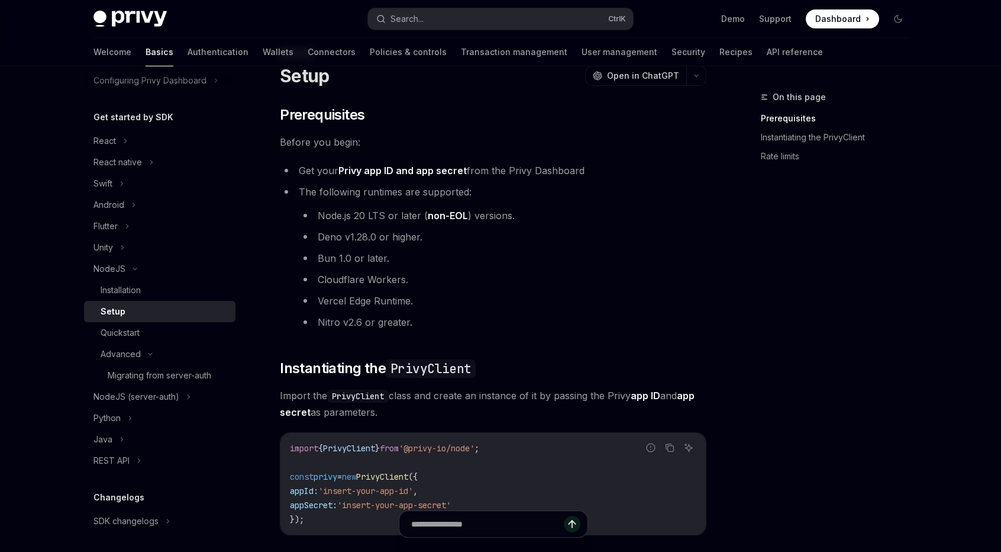
scroll to position [21, 0]
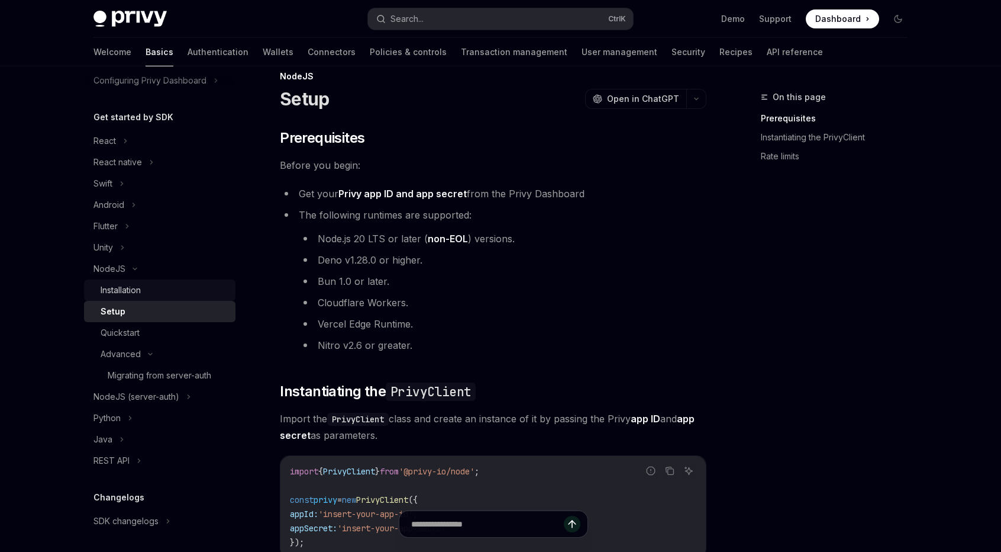
click at [162, 299] on link "Installation" at bounding box center [160, 289] width 152 height 21
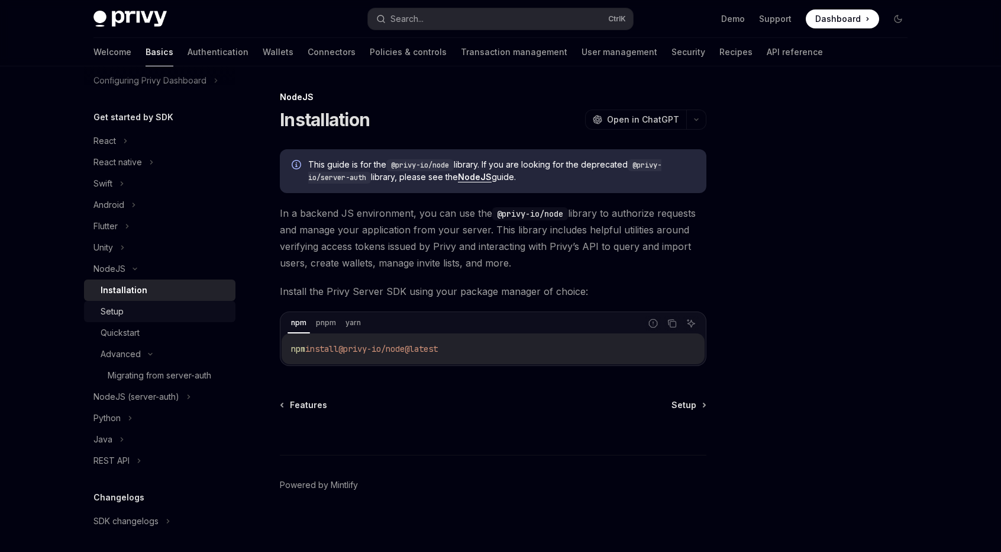
click at [211, 317] on div "Setup" at bounding box center [165, 311] width 128 height 14
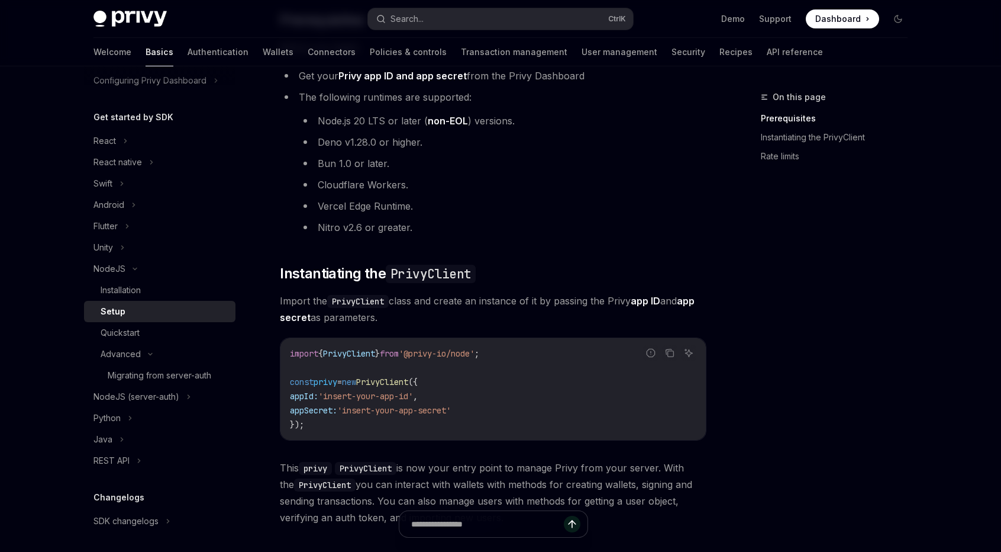
scroll to position [59, 0]
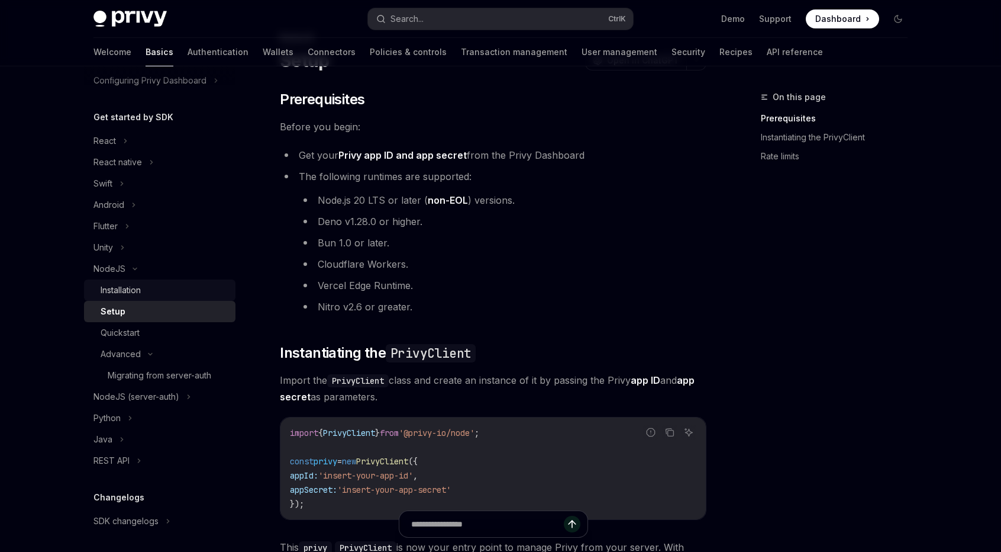
click at [207, 296] on div "Installation" at bounding box center [165, 290] width 128 height 14
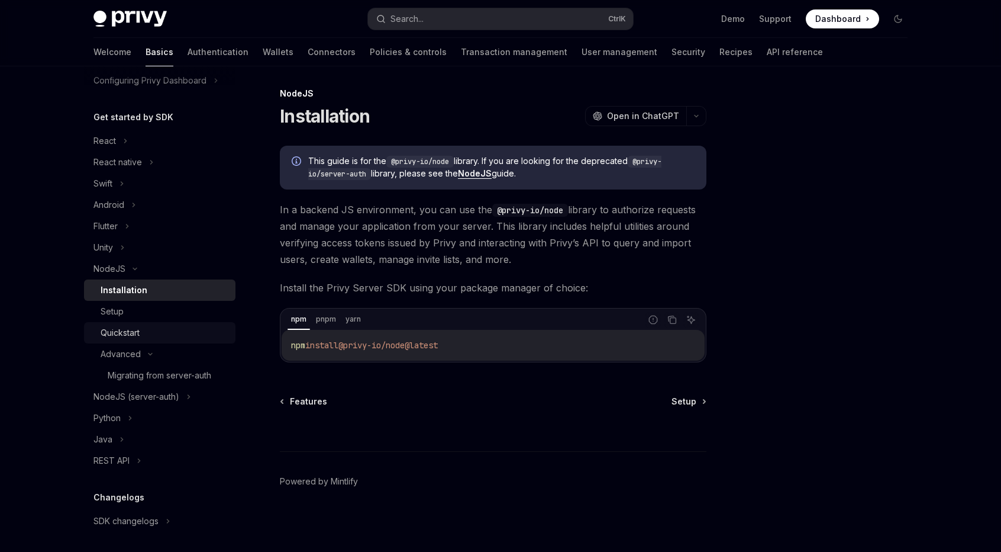
click at [158, 333] on div "Quickstart" at bounding box center [165, 332] width 128 height 14
type textarea "*"
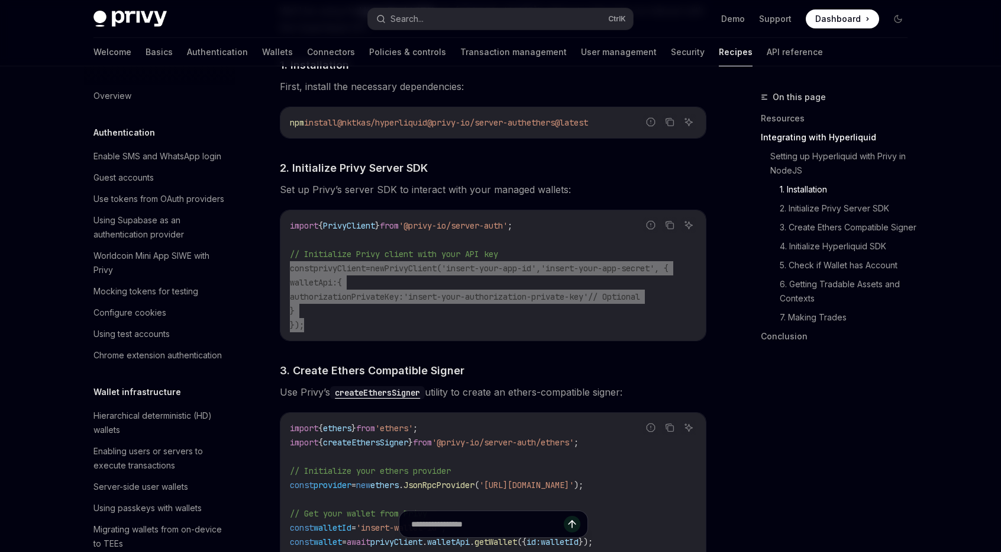
scroll to position [1168, 0]
